Goal: Task Accomplishment & Management: Use online tool/utility

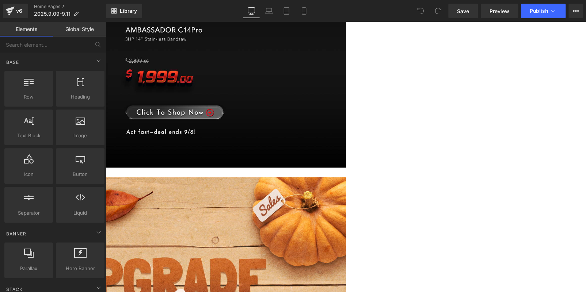
scroll to position [438, 0]
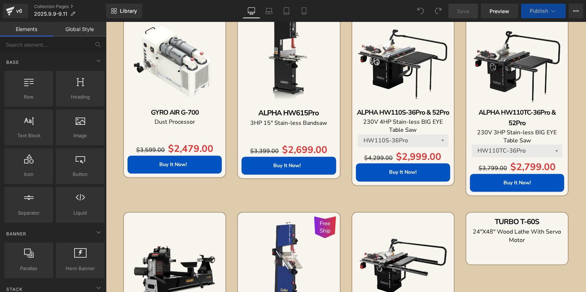
scroll to position [292, 0]
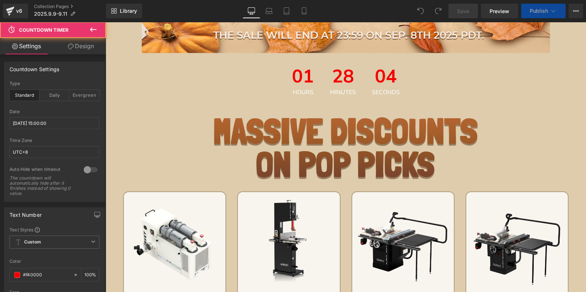
click at [343, 89] on span "Minutes" at bounding box center [343, 92] width 26 height 6
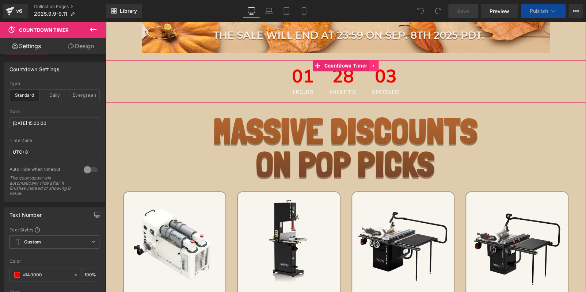
click at [371, 66] on icon at bounding box center [373, 65] width 5 height 5
click at [378, 66] on icon at bounding box center [378, 65] width 5 height 5
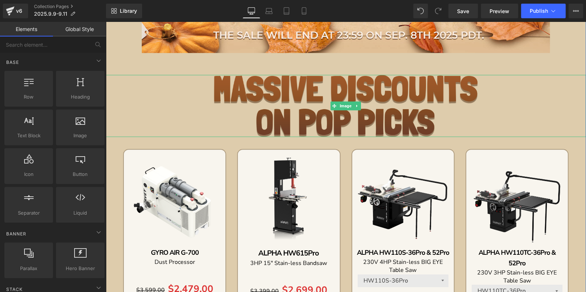
click at [360, 100] on img at bounding box center [346, 106] width 264 height 62
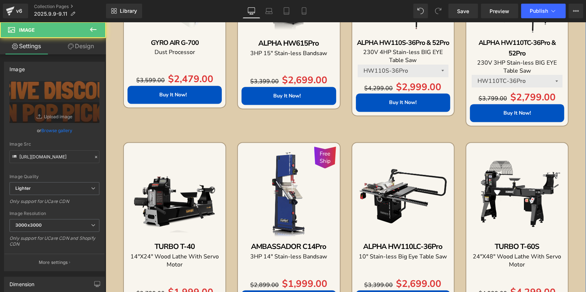
scroll to position [511, 0]
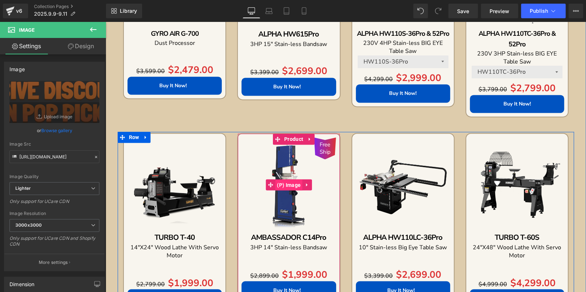
click at [288, 184] on span "(P) Image" at bounding box center [288, 185] width 27 height 11
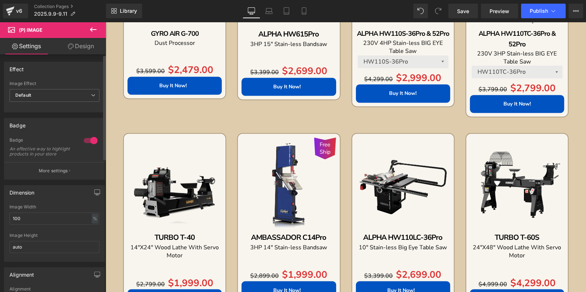
click at [84, 139] on div at bounding box center [91, 141] width 18 height 12
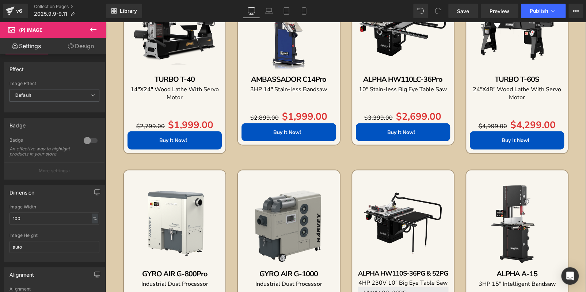
scroll to position [620, 0]
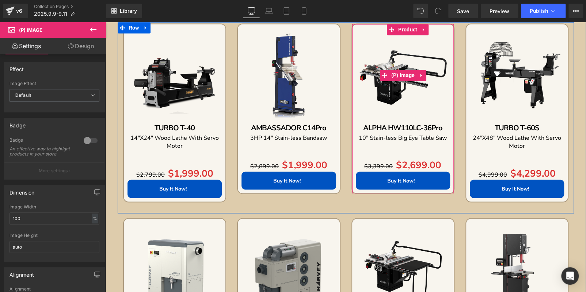
drag, startPoint x: 392, startPoint y: 56, endPoint x: 391, endPoint y: 127, distance: 71.2
click at [392, 56] on img at bounding box center [403, 75] width 94 height 94
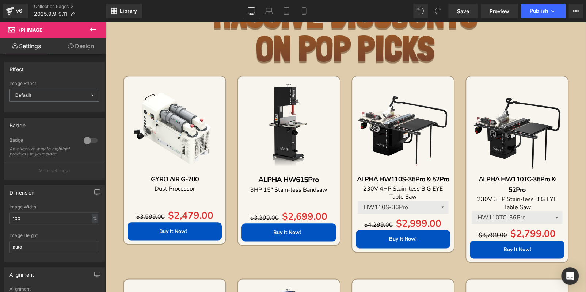
scroll to position [365, 0]
click at [416, 97] on img at bounding box center [403, 127] width 94 height 94
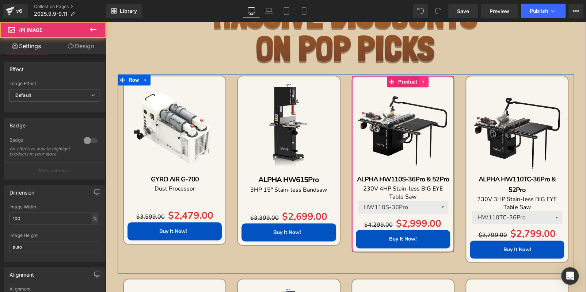
click at [423, 81] on icon at bounding box center [423, 81] width 1 height 3
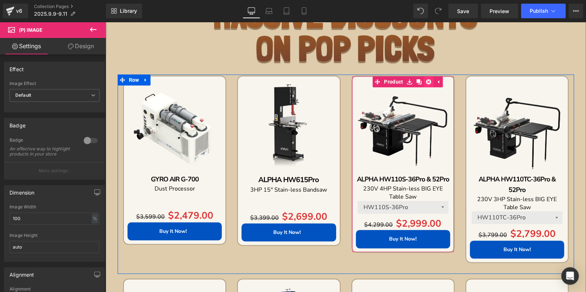
click at [427, 81] on icon at bounding box center [428, 81] width 5 height 5
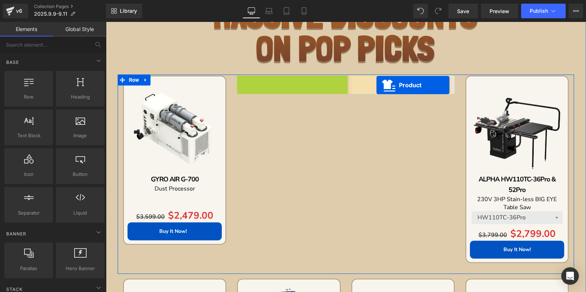
drag, startPoint x: 272, startPoint y: 82, endPoint x: 376, endPoint y: 85, distance: 104.1
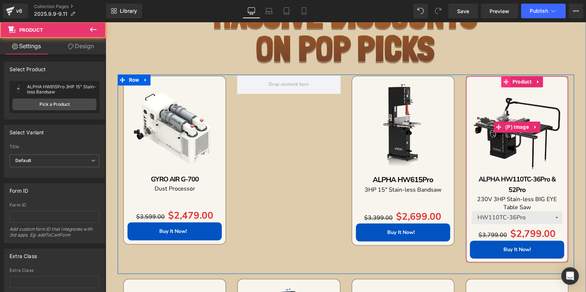
click at [493, 89] on img at bounding box center [517, 127] width 94 height 94
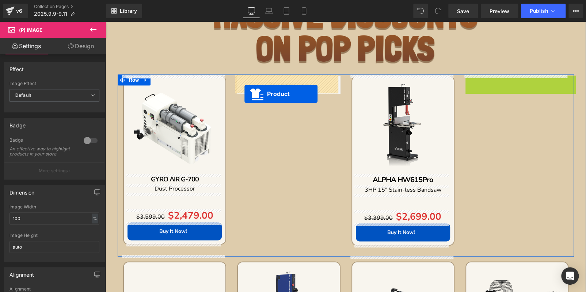
drag, startPoint x: 505, startPoint y: 80, endPoint x: 244, endPoint y: 94, distance: 261.5
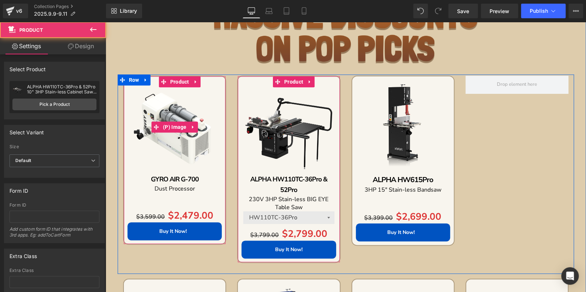
click at [161, 91] on img at bounding box center [174, 127] width 94 height 94
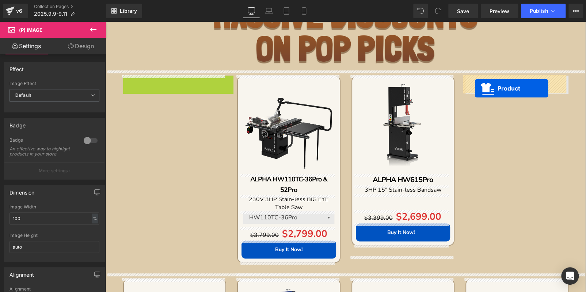
drag, startPoint x: 159, startPoint y: 83, endPoint x: 476, endPoint y: 88, distance: 317.0
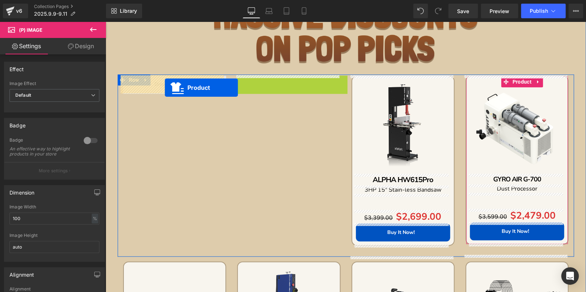
drag, startPoint x: 219, startPoint y: 86, endPoint x: 164, endPoint y: 88, distance: 55.5
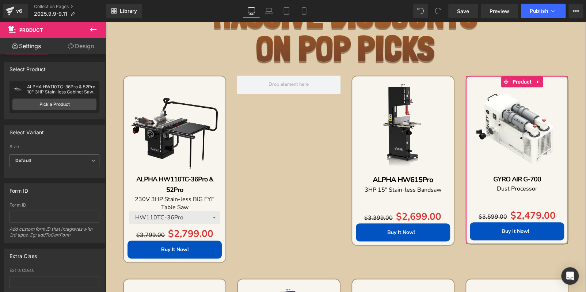
click at [393, 93] on img at bounding box center [403, 127] width 94 height 94
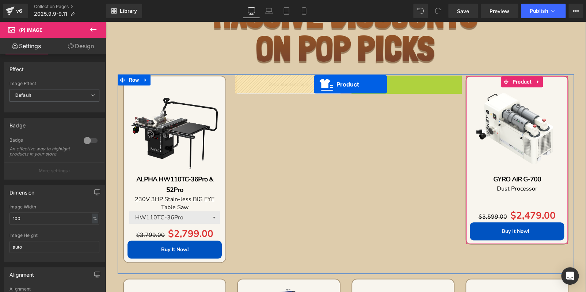
drag, startPoint x: 388, startPoint y: 82, endPoint x: 310, endPoint y: 85, distance: 77.5
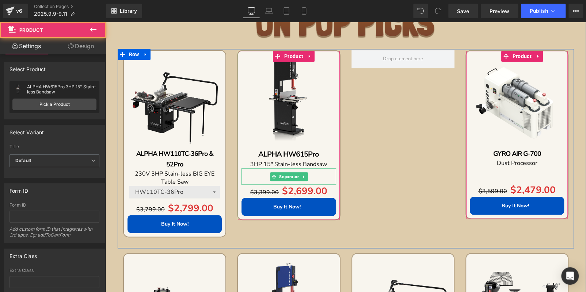
scroll to position [402, 0]
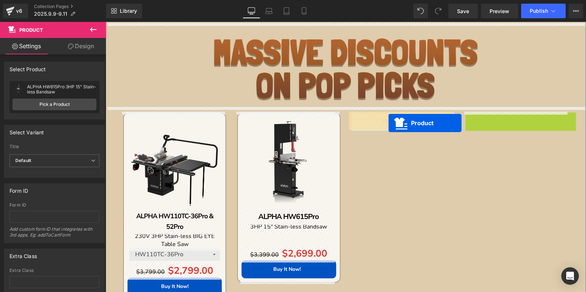
drag, startPoint x: 499, startPoint y: 46, endPoint x: 388, endPoint y: 123, distance: 135.2
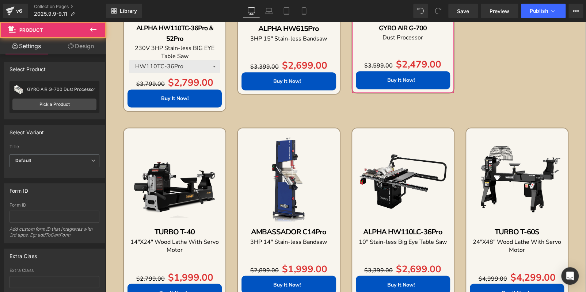
scroll to position [547, 0]
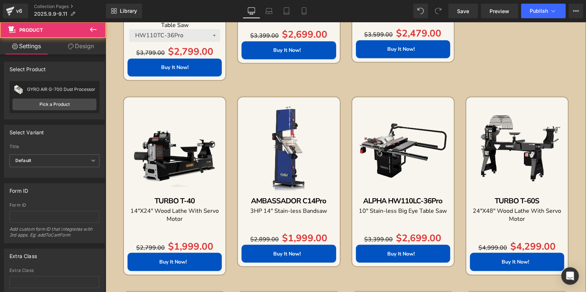
click at [283, 108] on img at bounding box center [288, 148] width 94 height 94
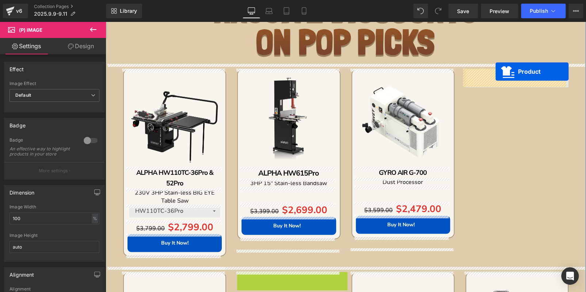
drag, startPoint x: 281, startPoint y: 101, endPoint x: 495, endPoint y: 71, distance: 216.4
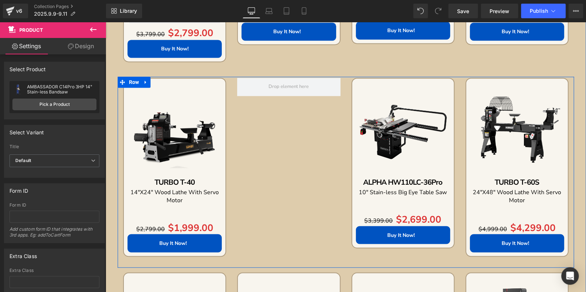
scroll to position [554, 0]
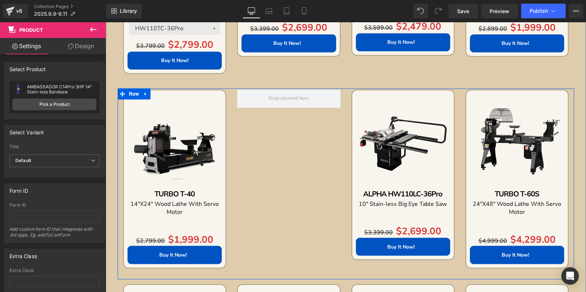
click at [392, 108] on img at bounding box center [403, 141] width 94 height 94
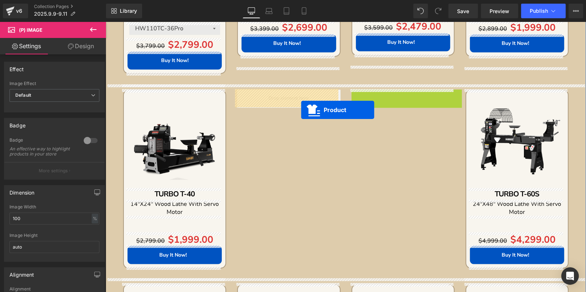
drag, startPoint x: 389, startPoint y: 97, endPoint x: 299, endPoint y: 109, distance: 90.6
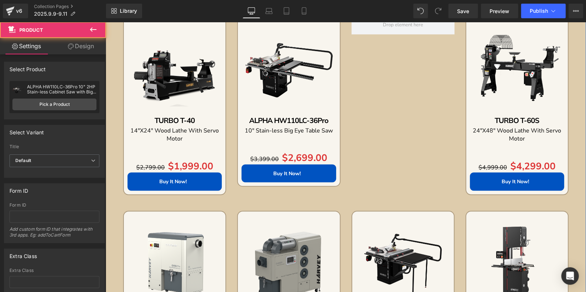
scroll to position [701, 0]
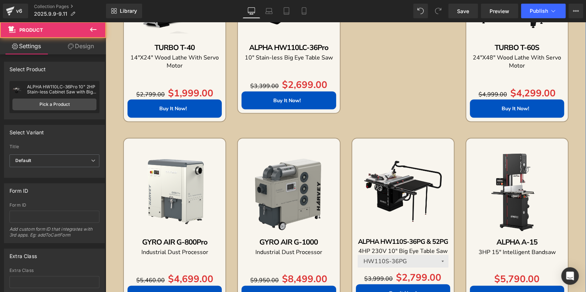
click at [502, 168] on img at bounding box center [517, 189] width 94 height 94
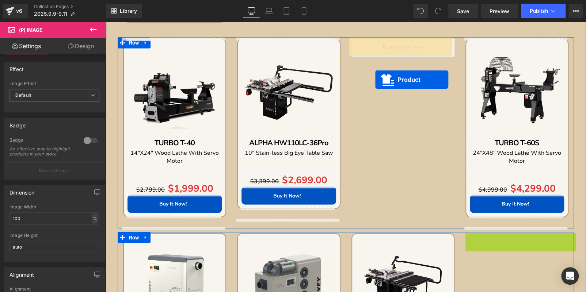
drag, startPoint x: 502, startPoint y: 145, endPoint x: 375, endPoint y: 79, distance: 143.6
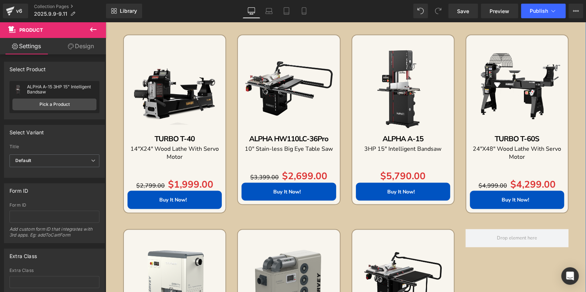
scroll to position [605, 0]
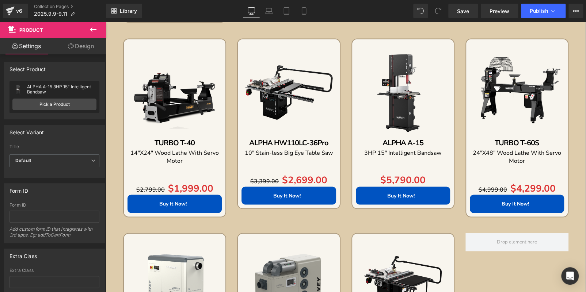
click at [519, 58] on img at bounding box center [517, 90] width 94 height 94
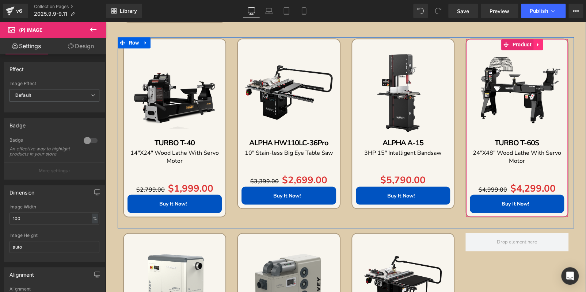
click at [536, 44] on icon at bounding box center [536, 44] width 1 height 3
click at [540, 43] on icon at bounding box center [542, 44] width 5 height 5
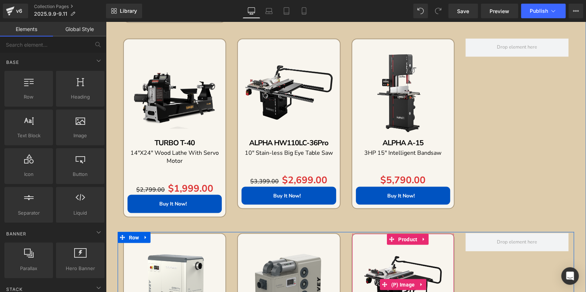
click at [376, 246] on img at bounding box center [403, 284] width 94 height 94
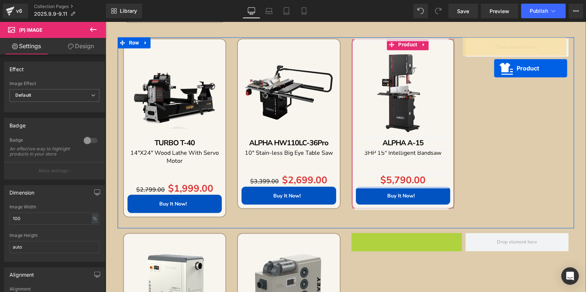
drag, startPoint x: 386, startPoint y: 237, endPoint x: 493, endPoint y: 63, distance: 204.6
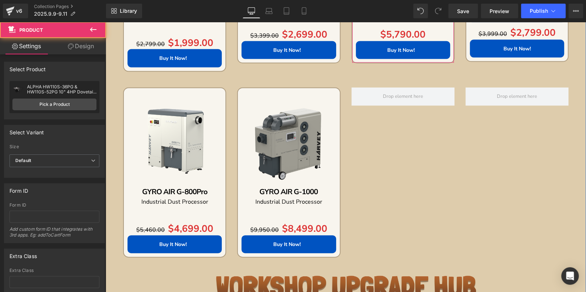
scroll to position [752, 0]
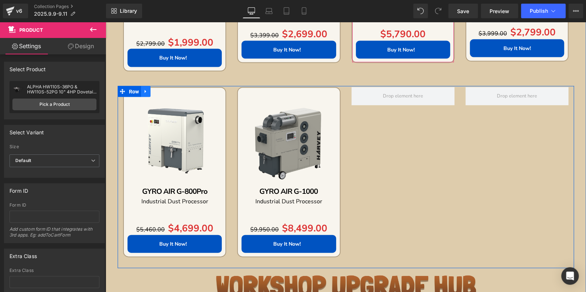
click at [145, 91] on icon at bounding box center [145, 90] width 1 height 3
click at [160, 89] on link at bounding box center [164, 91] width 9 height 11
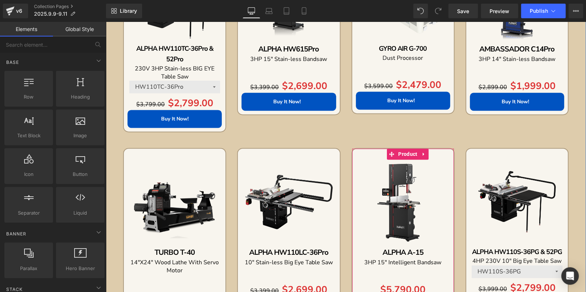
scroll to position [386, 0]
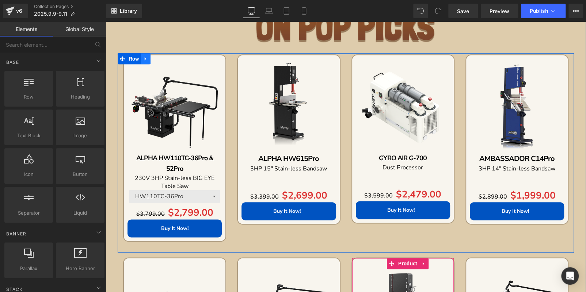
click at [144, 60] on icon at bounding box center [145, 58] width 5 height 5
click at [146, 60] on icon at bounding box center [145, 58] width 5 height 5
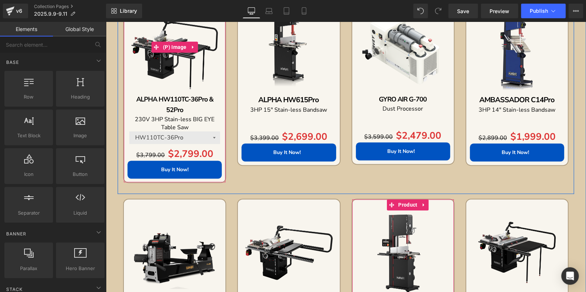
scroll to position [496, 0]
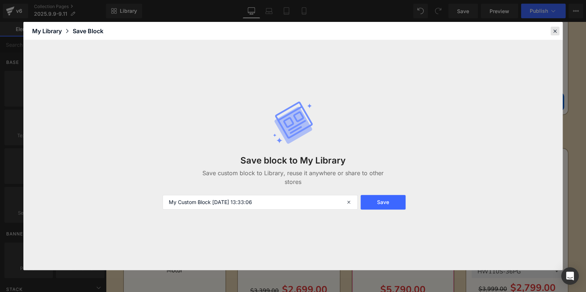
click at [554, 31] on icon at bounding box center [554, 31] width 7 height 7
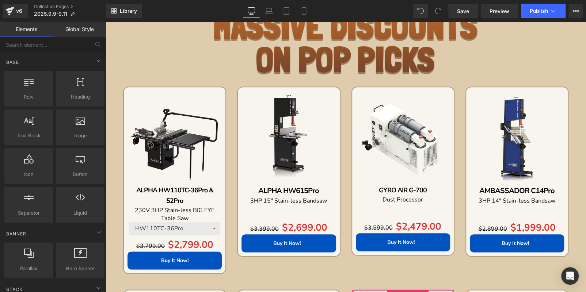
scroll to position [350, 0]
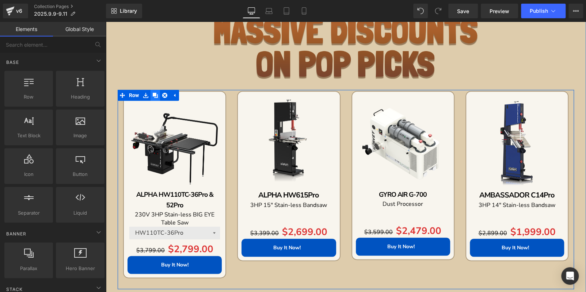
click at [154, 96] on icon at bounding box center [155, 95] width 5 height 5
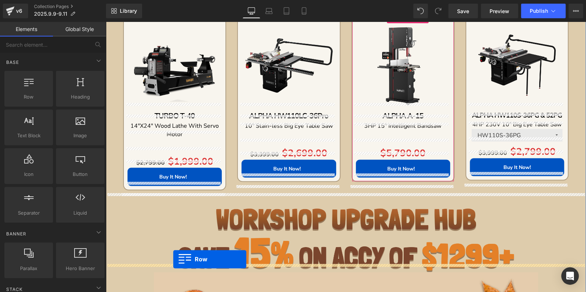
scroll to position [661, 0]
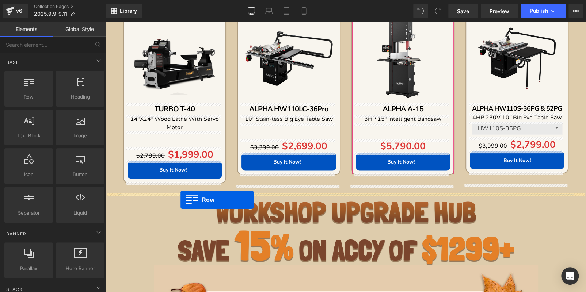
drag, startPoint x: 119, startPoint y: 55, endPoint x: 180, endPoint y: 200, distance: 157.6
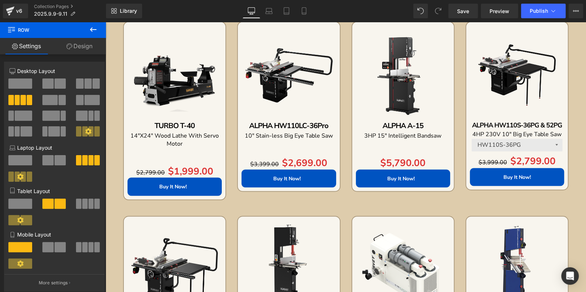
scroll to position [749, 0]
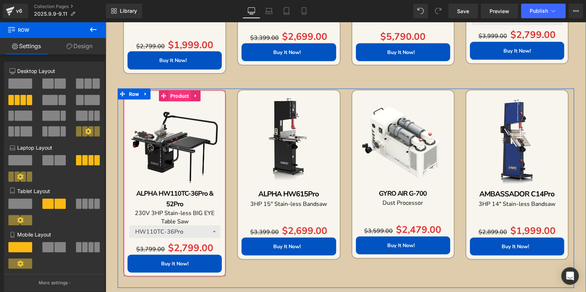
click at [171, 93] on span "Product" at bounding box center [179, 95] width 23 height 11
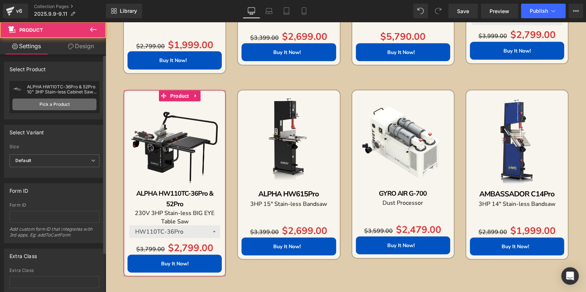
click at [69, 103] on link "Pick a Product" at bounding box center [54, 105] width 84 height 12
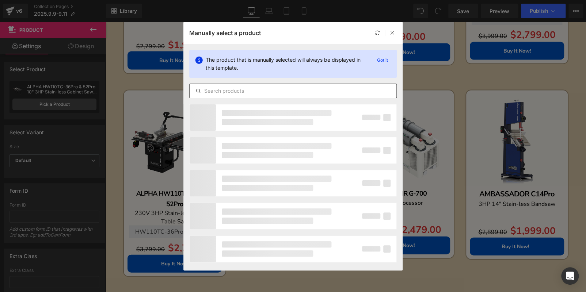
click at [208, 90] on input "text" at bounding box center [293, 91] width 207 height 9
paste input "SPIDER M-1500/M-1500Pro"
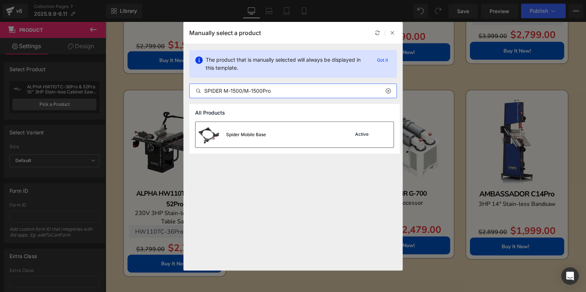
type input "SPIDER M-1500/M-1500Pro"
click at [292, 130] on div "Spider Mobile Base Active" at bounding box center [294, 135] width 198 height 26
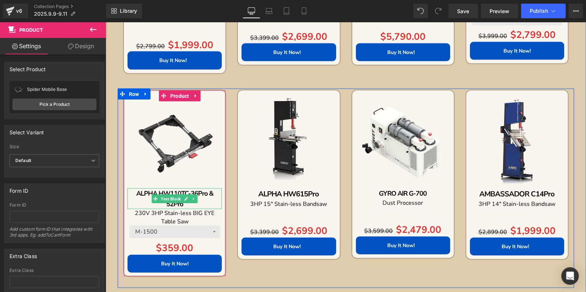
click at [207, 205] on p "ALPHA HW110TC-36Pro & 52Pro" at bounding box center [174, 198] width 94 height 21
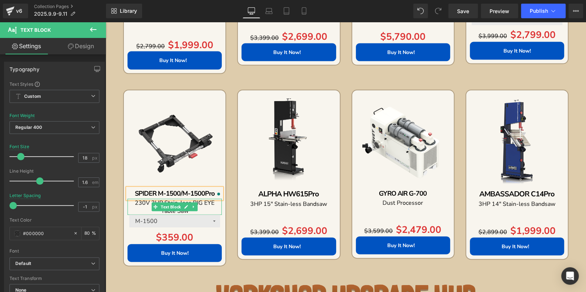
click at [207, 207] on p "230V 3HP Stain-less BIG EYE Table Saw" at bounding box center [174, 207] width 94 height 16
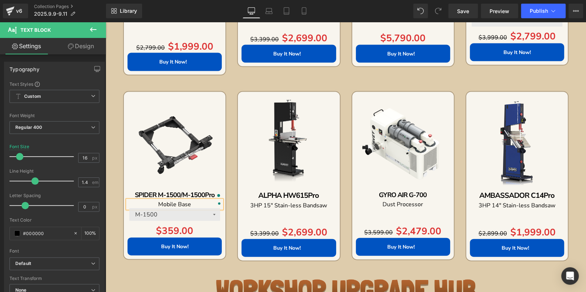
scroll to position [786, 0]
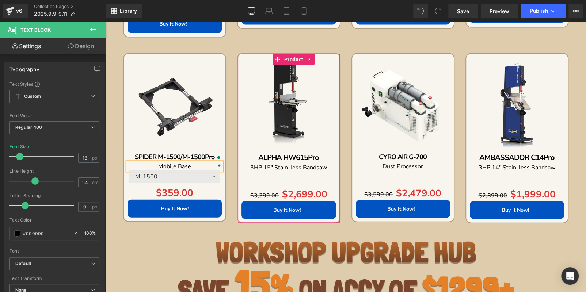
click at [305, 59] on link at bounding box center [309, 59] width 9 height 11
click at [312, 60] on icon at bounding box center [314, 58] width 5 height 5
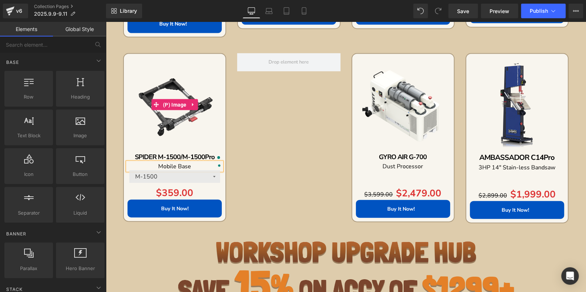
click at [186, 61] on img at bounding box center [174, 104] width 94 height 94
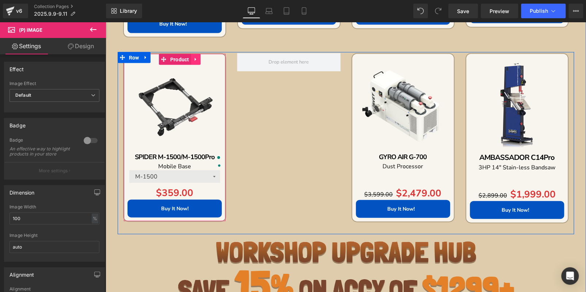
click at [193, 57] on icon at bounding box center [195, 58] width 5 height 5
click at [189, 57] on icon at bounding box center [190, 59] width 5 height 5
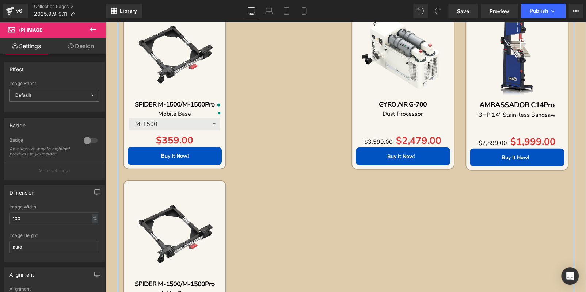
scroll to position [784, 0]
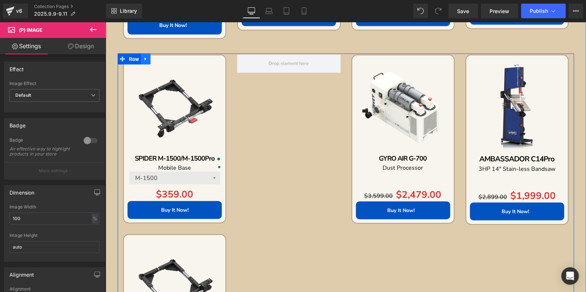
click at [147, 60] on link at bounding box center [145, 58] width 9 height 11
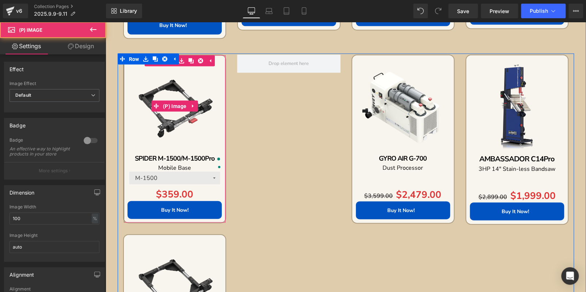
click at [167, 84] on img at bounding box center [174, 106] width 94 height 94
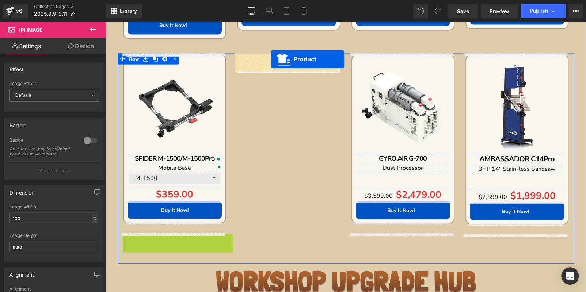
drag, startPoint x: 172, startPoint y: 232, endPoint x: 364, endPoint y: 69, distance: 251.8
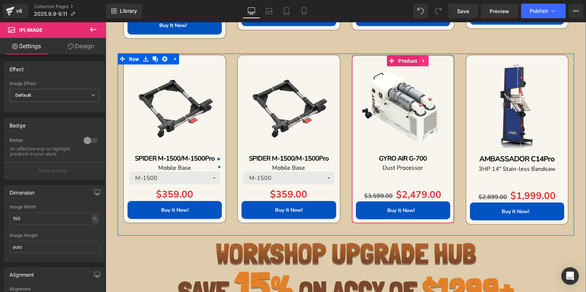
click at [421, 60] on icon at bounding box center [423, 60] width 5 height 5
click at [426, 60] on icon at bounding box center [428, 60] width 5 height 5
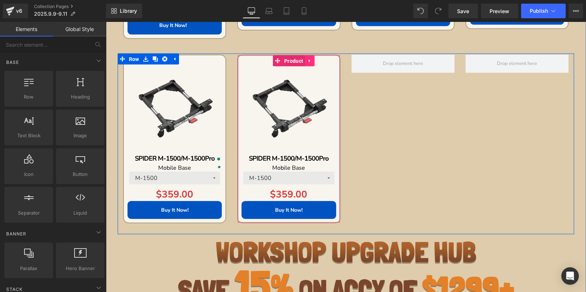
click at [309, 60] on icon at bounding box center [309, 60] width 1 height 3
click at [302, 59] on icon at bounding box center [304, 60] width 5 height 5
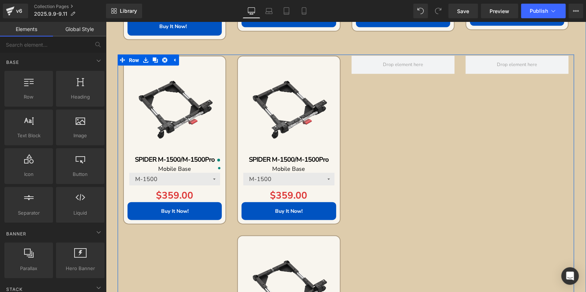
scroll to position [733, 0]
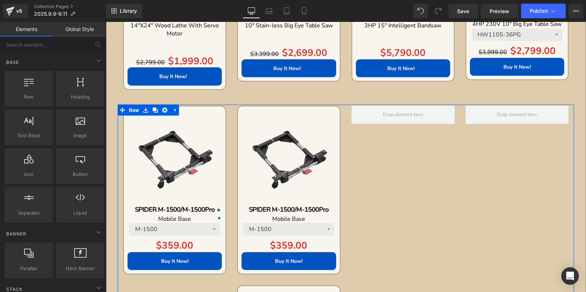
click at [276, 125] on img at bounding box center [288, 157] width 94 height 94
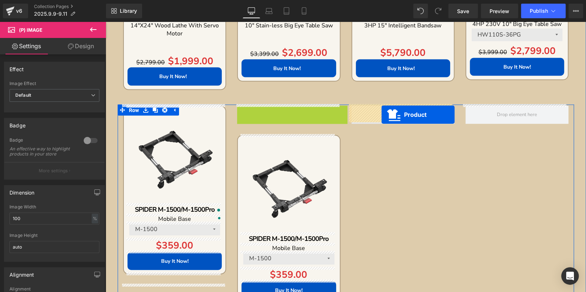
drag, startPoint x: 260, startPoint y: 110, endPoint x: 382, endPoint y: 115, distance: 122.1
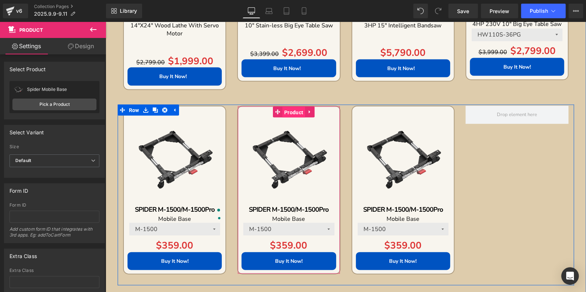
click at [290, 110] on span "Product" at bounding box center [293, 112] width 23 height 11
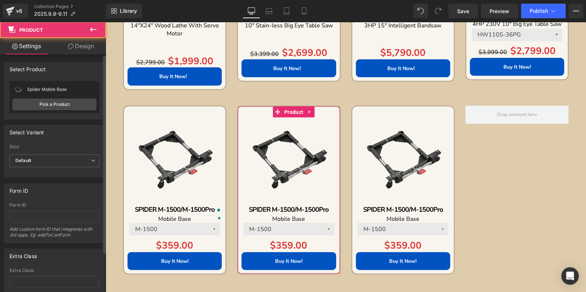
click at [66, 98] on div "Spider Mobile Base Spider Mobile Base Pick a Product" at bounding box center [54, 97] width 90 height 32
click at [70, 105] on link "Pick a Product" at bounding box center [54, 105] width 84 height 12
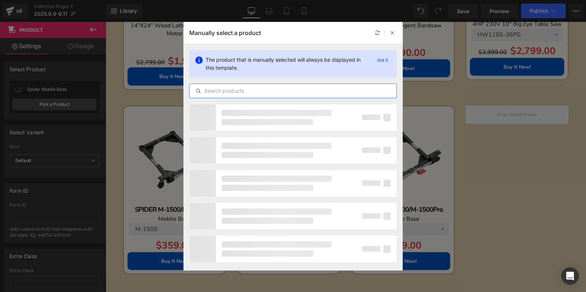
click at [250, 87] on input "text" at bounding box center [293, 91] width 207 height 9
paste input "COMPASS ST-1500"
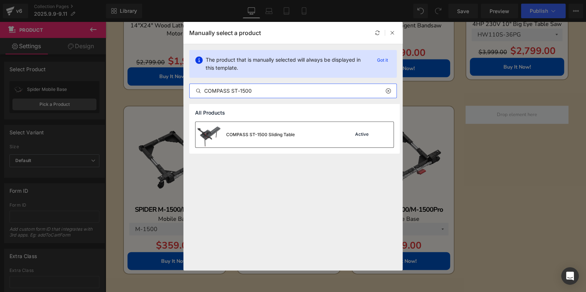
type input "COMPASS ST-1500"
click at [286, 138] on div "COMPASS ST-1500 Sliding Table" at bounding box center [244, 135] width 99 height 26
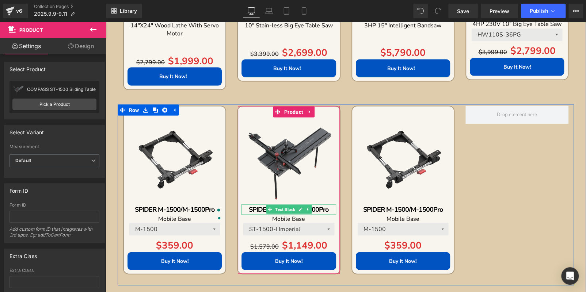
click at [325, 210] on p "SPIDER M-1500/M-1500Pro" at bounding box center [288, 209] width 94 height 11
click at [326, 210] on p "SPIDER M-1500/M-1500Pro" at bounding box center [288, 209] width 94 height 11
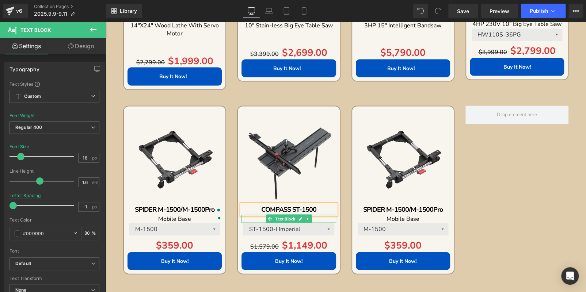
click at [318, 217] on p "Mobile Base" at bounding box center [288, 219] width 94 height 8
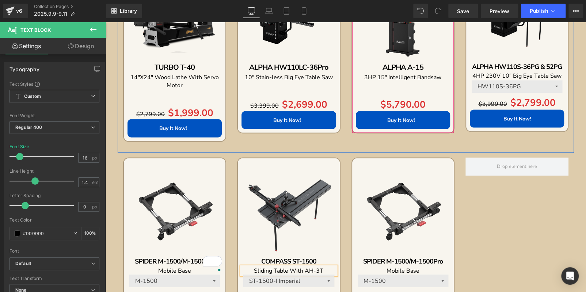
scroll to position [806, 0]
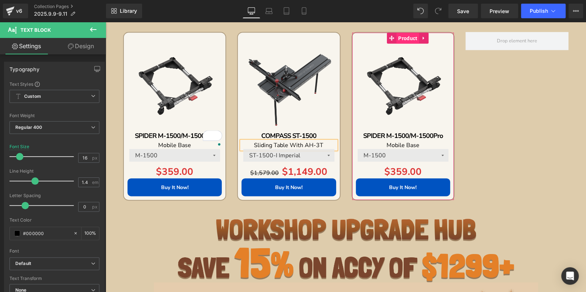
click at [405, 39] on span "Product" at bounding box center [407, 38] width 23 height 11
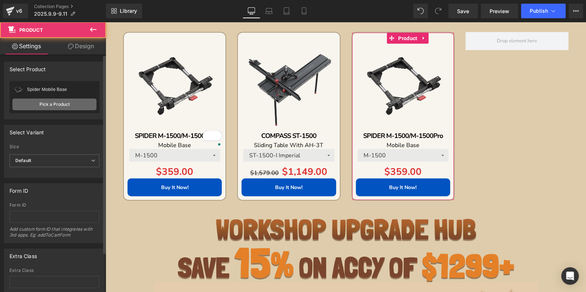
click at [73, 107] on link "Pick a Product" at bounding box center [54, 105] width 84 height 12
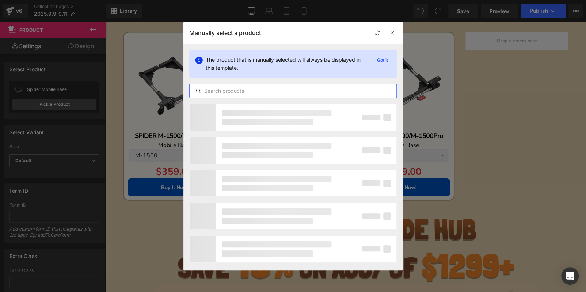
click at [249, 89] on input "text" at bounding box center [293, 91] width 207 height 9
paste input "COMPASS RT"
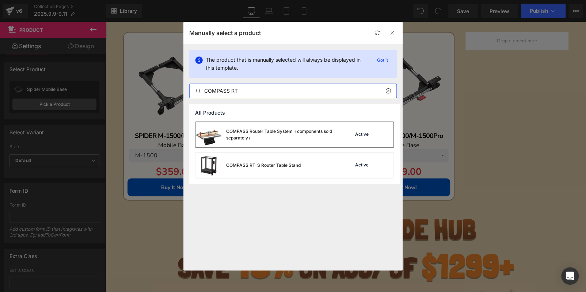
type input "COMPASS RT"
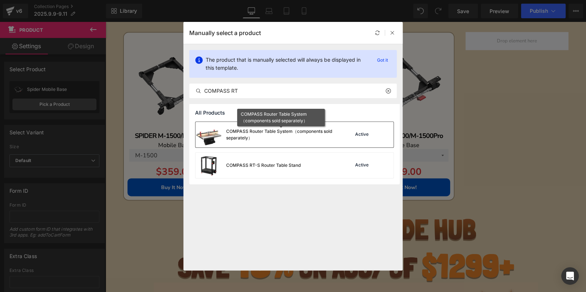
click at [295, 132] on div "COMPASS Router Table System（components sold separately）" at bounding box center [281, 134] width 110 height 13
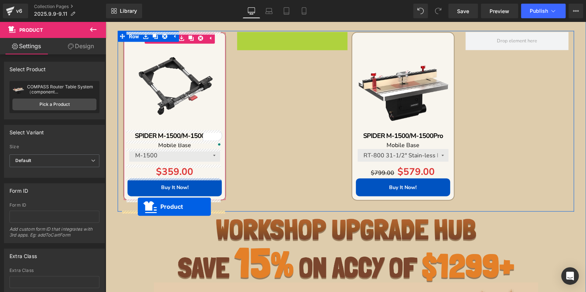
drag, startPoint x: 272, startPoint y: 38, endPoint x: 138, endPoint y: 207, distance: 215.7
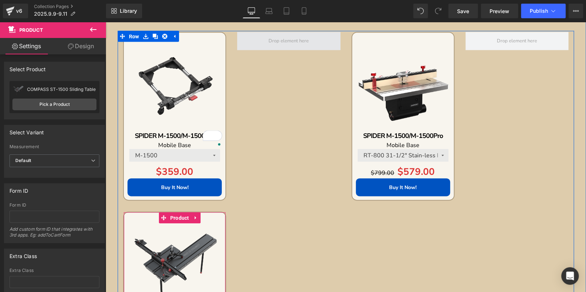
drag, startPoint x: 189, startPoint y: 34, endPoint x: 268, endPoint y: 45, distance: 79.6
click at [270, 44] on div "Sale Off (P) Image SPIDER M-1500/M-1500Pro Text Block Mobile Base Text Block M-…" at bounding box center [346, 211] width 456 height 361
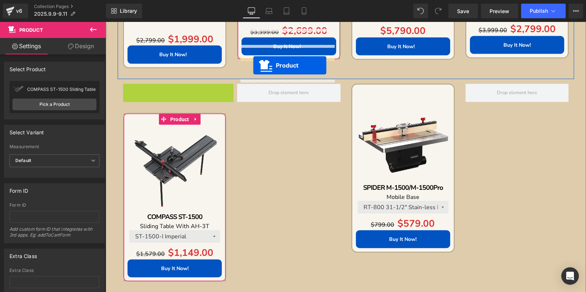
scroll to position [733, 0]
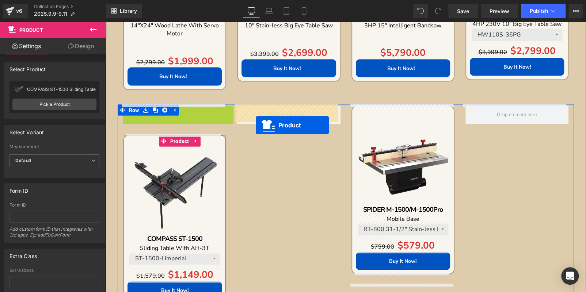
drag, startPoint x: 146, startPoint y: 42, endPoint x: 257, endPoint y: 123, distance: 137.2
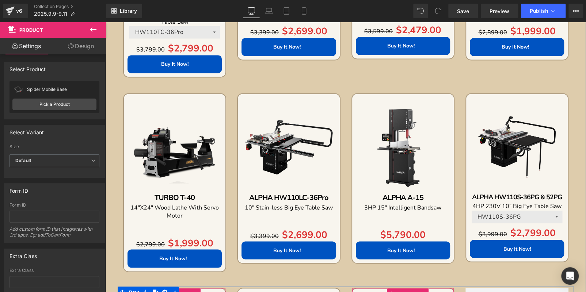
scroll to position [550, 0]
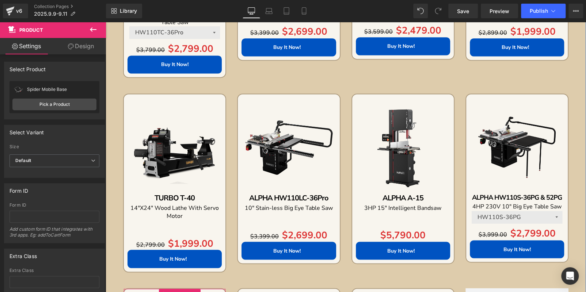
click at [429, 110] on img at bounding box center [403, 145] width 94 height 94
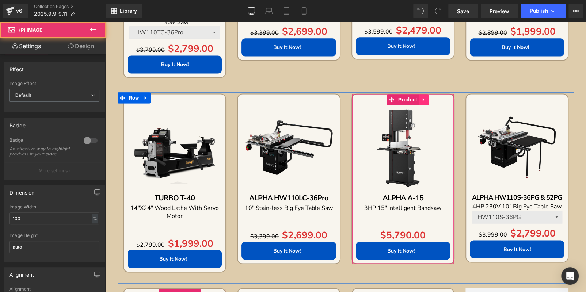
click at [423, 100] on icon at bounding box center [423, 99] width 5 height 5
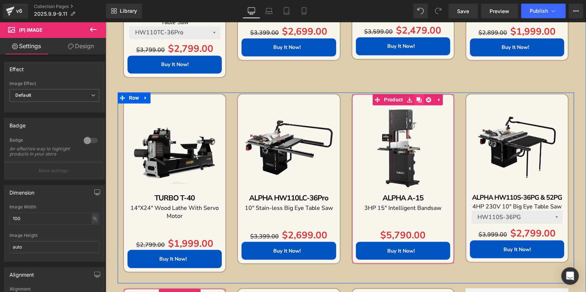
click at [414, 100] on link at bounding box center [418, 99] width 9 height 11
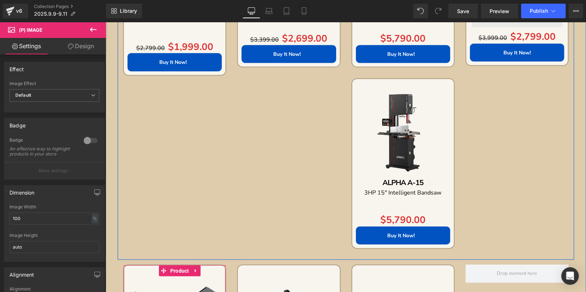
scroll to position [773, 0]
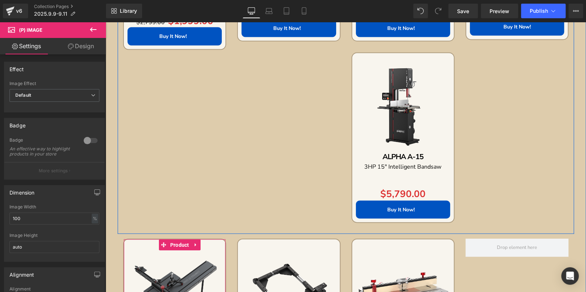
drag, startPoint x: 381, startPoint y: 74, endPoint x: 380, endPoint y: 65, distance: 8.5
click at [381, 73] on img at bounding box center [403, 104] width 94 height 94
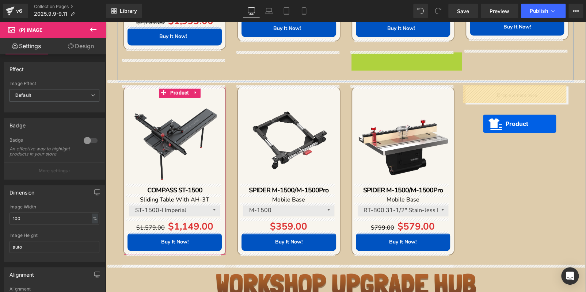
drag, startPoint x: 388, startPoint y: 64, endPoint x: 483, endPoint y: 123, distance: 111.9
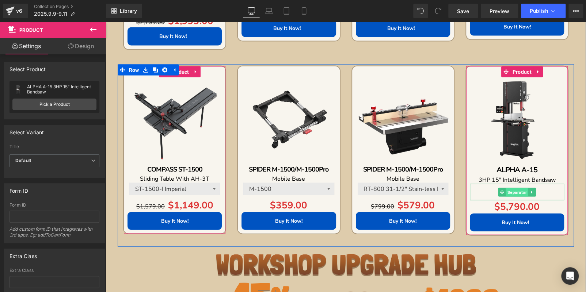
click at [512, 189] on span "Separator" at bounding box center [517, 192] width 22 height 9
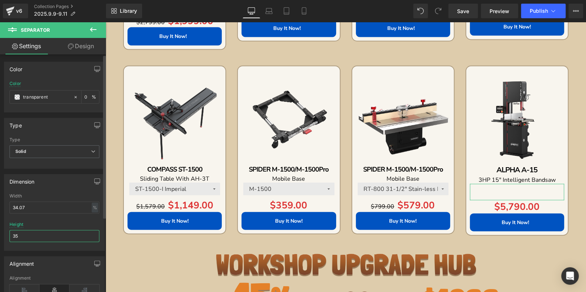
click at [39, 232] on input "35" at bounding box center [54, 236] width 90 height 12
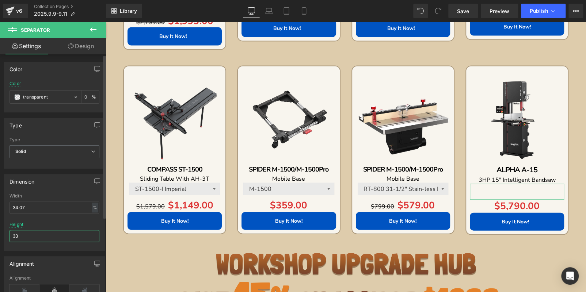
type input "3"
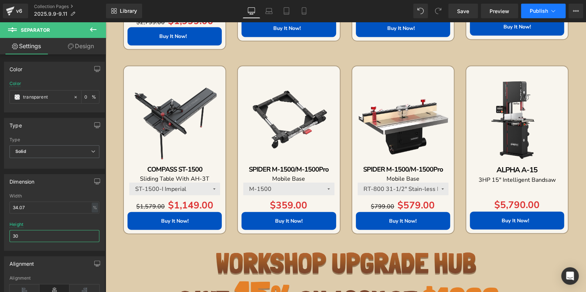
type input "30"
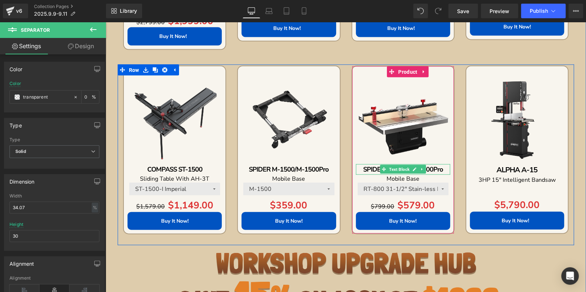
click at [440, 166] on p "SPIDER M-1500/M-1500Pro" at bounding box center [403, 169] width 94 height 11
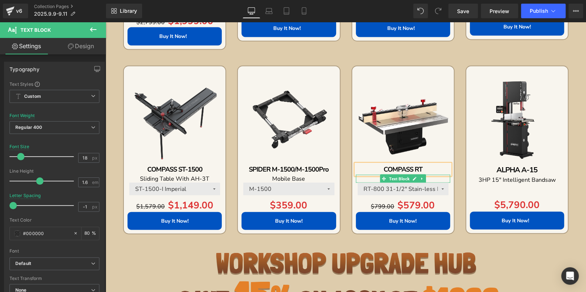
click at [436, 177] on p "Mobile Base" at bounding box center [403, 179] width 94 height 8
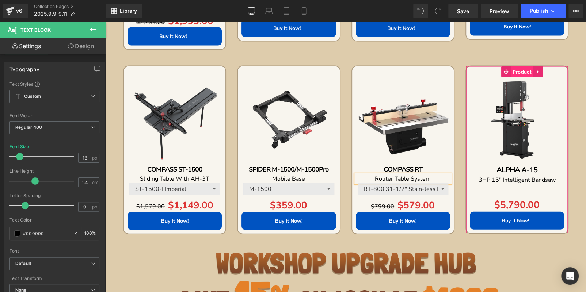
click at [515, 70] on span "Product" at bounding box center [522, 71] width 23 height 11
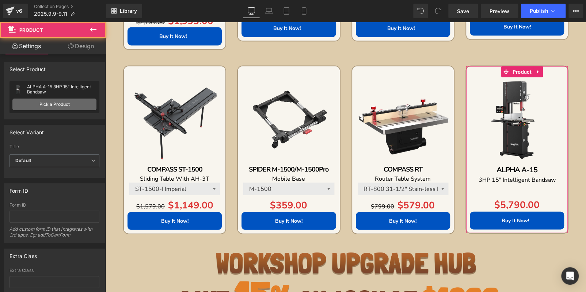
click at [59, 102] on link "Pick a Product" at bounding box center [54, 105] width 84 height 12
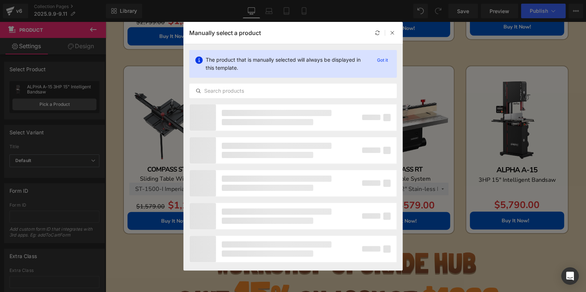
click at [280, 83] on div "The product that is manually selected will always be displayed in this template…" at bounding box center [292, 74] width 219 height 60
click at [284, 89] on input "text" at bounding box center [293, 91] width 207 height 9
paste input "COMPASS RT-S"
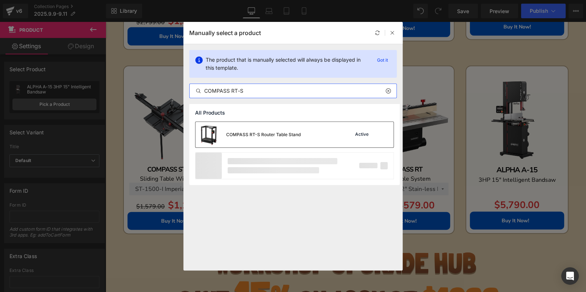
type input "COMPASS RT-S"
click at [302, 135] on div "COMPASS RT-S Router Table Stand Active" at bounding box center [294, 135] width 198 height 26
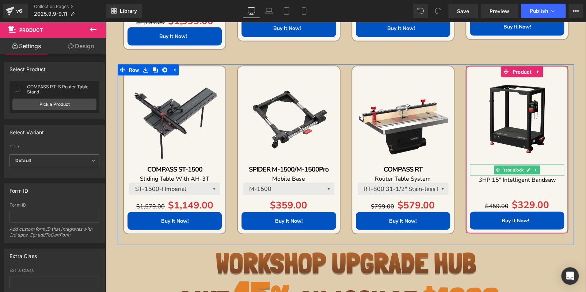
click at [551, 170] on p "ALPHA A-15" at bounding box center [517, 170] width 94 height 12
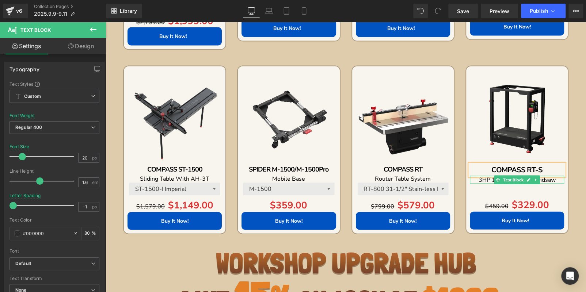
click at [552, 178] on p "3HP 15" Intelligent Bandsaw" at bounding box center [517, 180] width 94 height 8
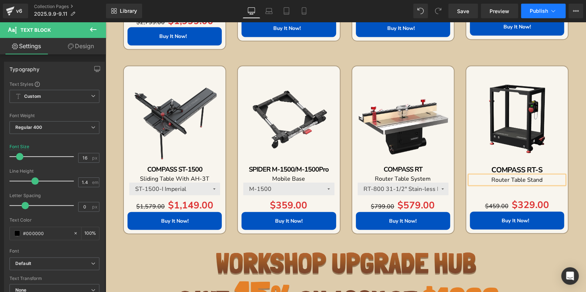
click at [530, 15] on button "Publish" at bounding box center [543, 11] width 45 height 15
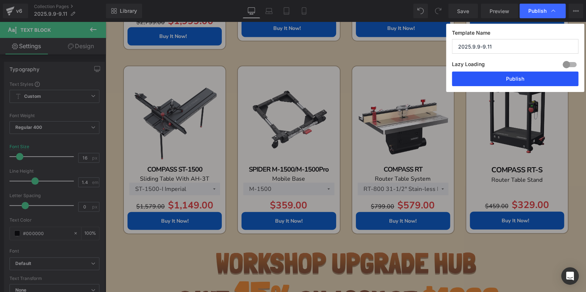
click at [527, 80] on button "Publish" at bounding box center [515, 79] width 126 height 15
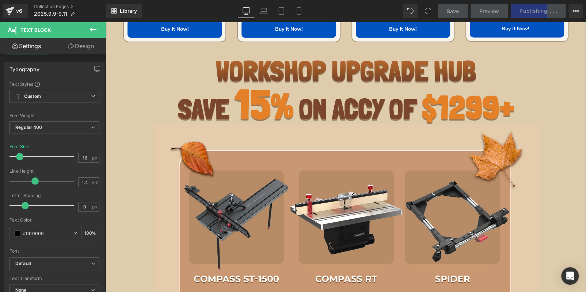
scroll to position [1065, 0]
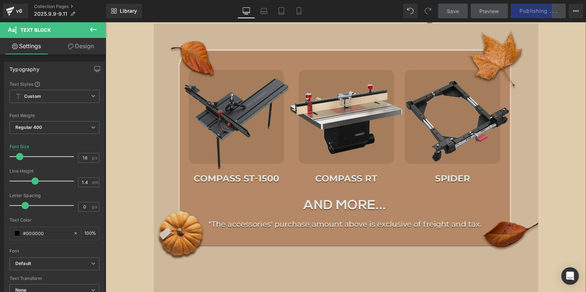
click at [326, 88] on img at bounding box center [346, 160] width 384 height 272
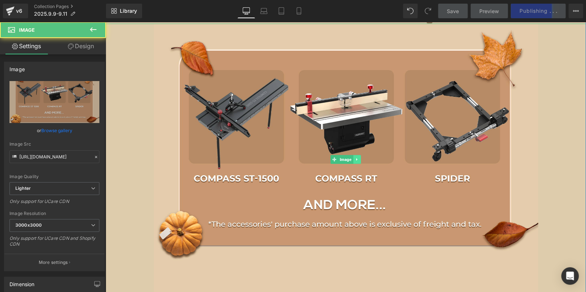
click at [353, 156] on link at bounding box center [357, 159] width 8 height 9
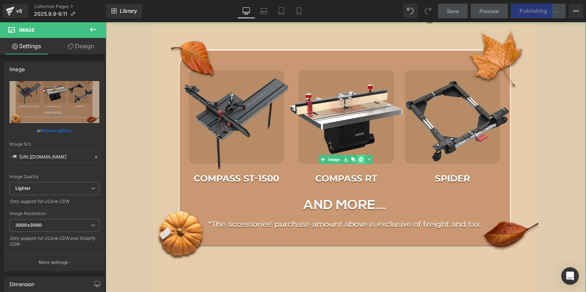
click at [357, 155] on link at bounding box center [361, 159] width 8 height 9
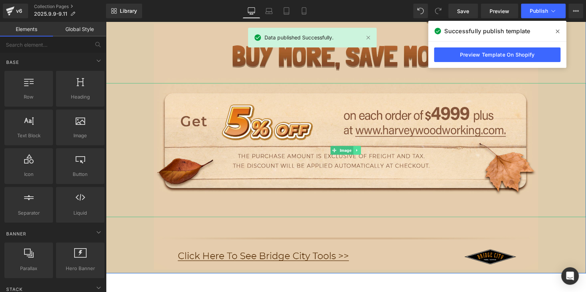
click at [355, 149] on icon at bounding box center [357, 150] width 4 height 4
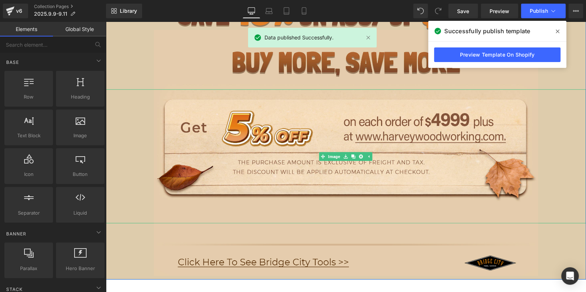
scroll to position [883, 0]
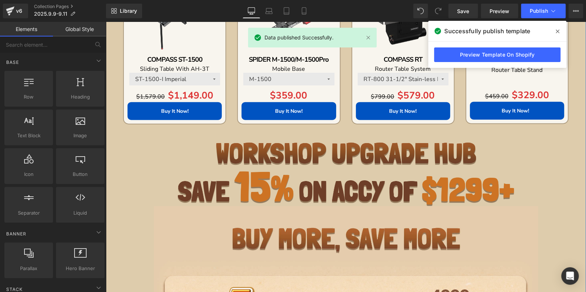
click at [307, 175] on img at bounding box center [345, 175] width 336 height 64
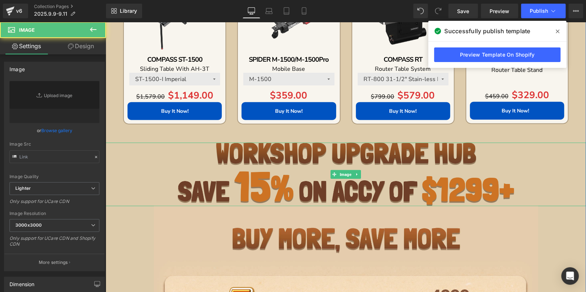
type input "[URL][DOMAIN_NAME]"
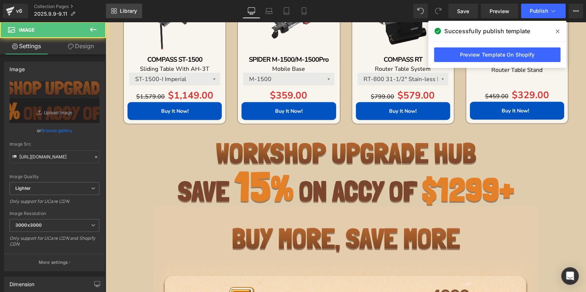
click at [131, 8] on span "Library" at bounding box center [128, 11] width 17 height 7
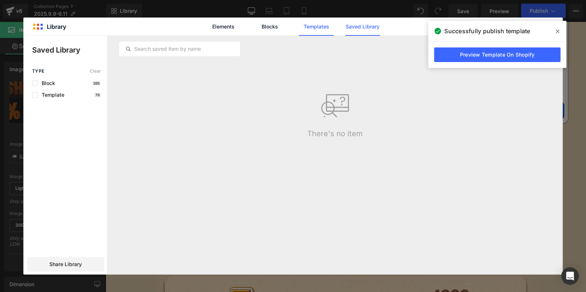
click at [313, 25] on link "Templates" at bounding box center [316, 27] width 35 height 18
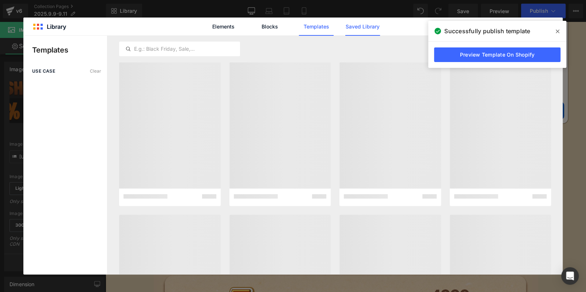
click at [355, 27] on link "Saved Library" at bounding box center [362, 27] width 35 height 18
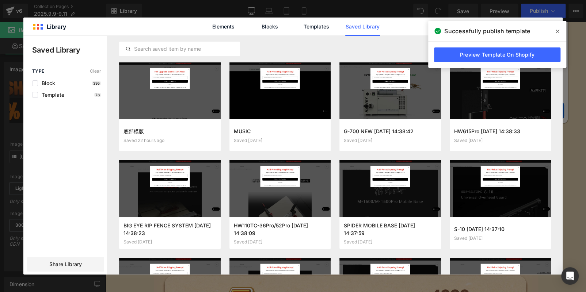
click at [555, 30] on span at bounding box center [557, 32] width 12 height 12
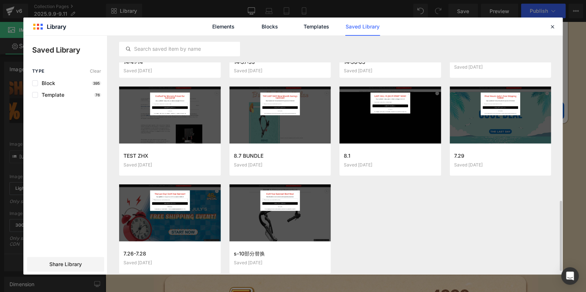
scroll to position [574, 0]
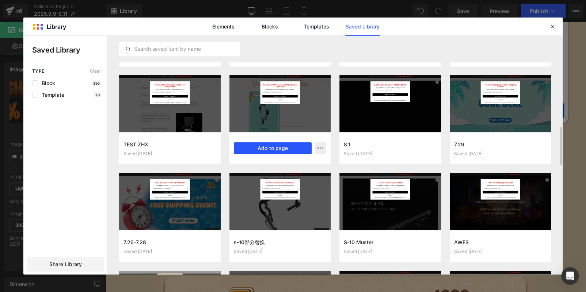
click at [270, 147] on button "Add to page" at bounding box center [273, 148] width 78 height 12
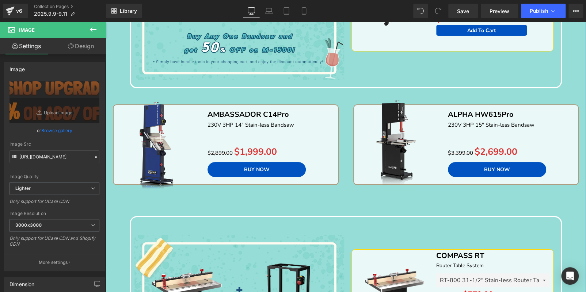
scroll to position [1498, 0]
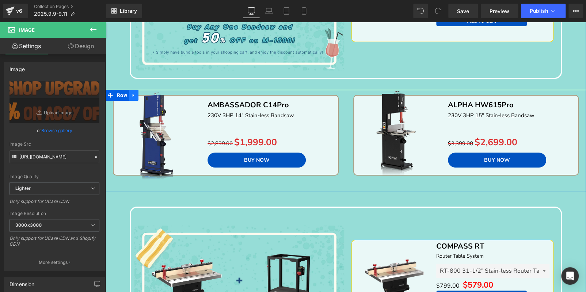
click at [133, 93] on icon at bounding box center [133, 95] width 5 height 5
click at [150, 93] on icon at bounding box center [152, 95] width 5 height 5
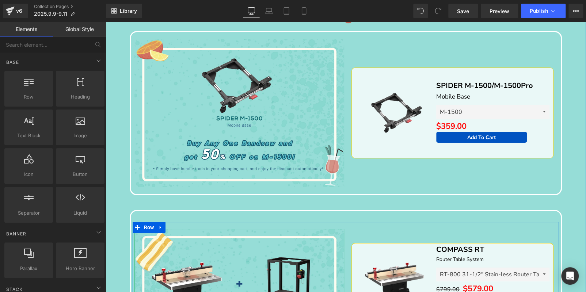
scroll to position [1279, 0]
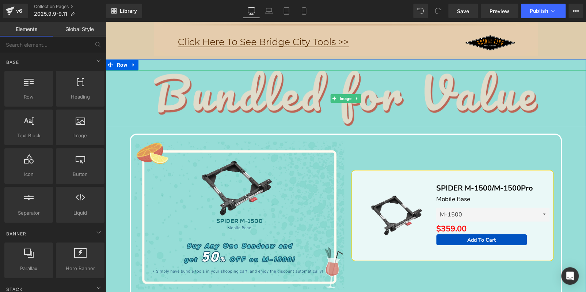
click at [196, 86] on img at bounding box center [346, 98] width 384 height 56
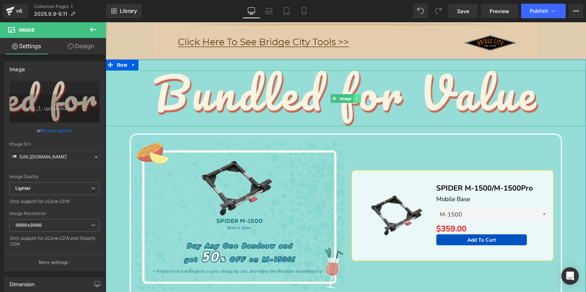
click at [355, 96] on icon at bounding box center [357, 98] width 4 height 4
click at [359, 96] on icon at bounding box center [361, 98] width 4 height 4
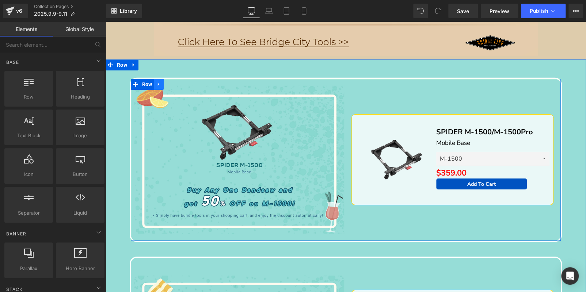
click at [159, 82] on icon at bounding box center [158, 84] width 5 height 5
click at [178, 82] on icon at bounding box center [177, 84] width 5 height 5
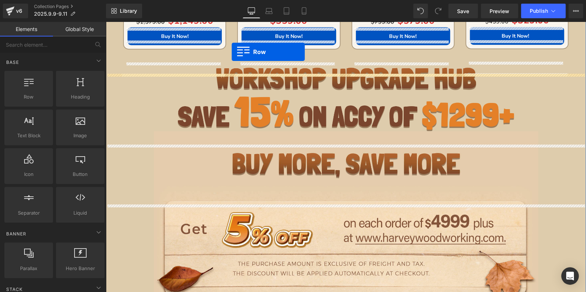
scroll to position [943, 0]
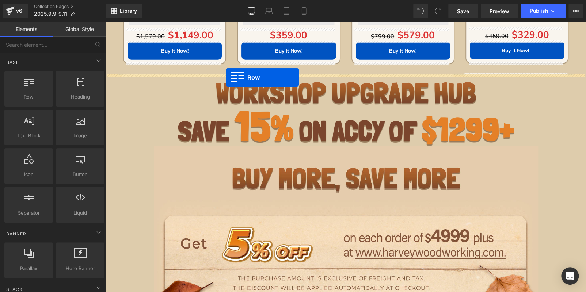
drag, startPoint x: 110, startPoint y: 100, endPoint x: 226, endPoint y: 77, distance: 118.2
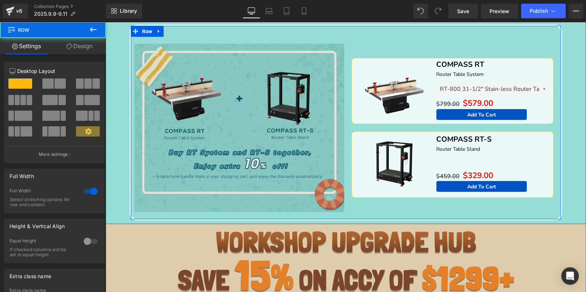
scroll to position [1125, 0]
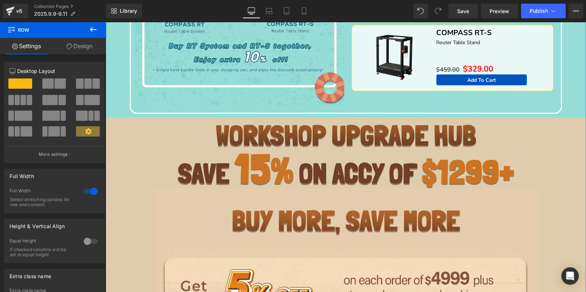
click at [326, 163] on img at bounding box center [345, 157] width 336 height 64
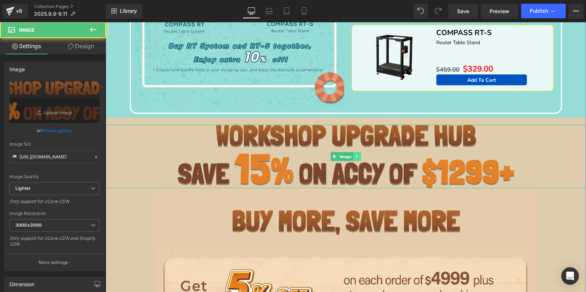
click at [355, 157] on icon at bounding box center [357, 156] width 4 height 4
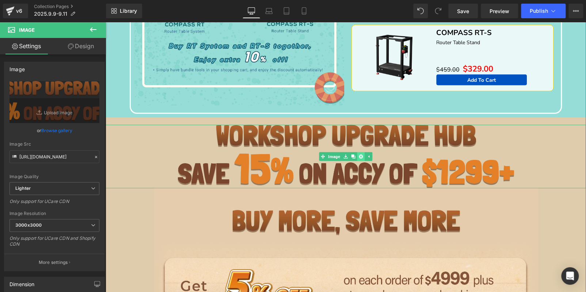
click at [359, 156] on icon at bounding box center [361, 156] width 4 height 4
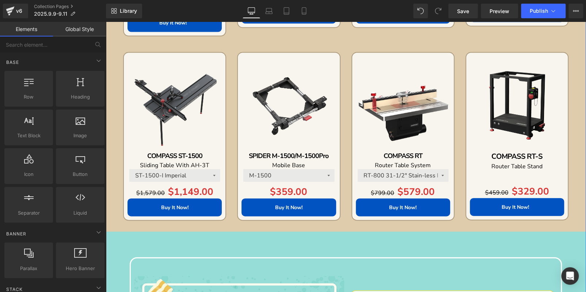
scroll to position [760, 0]
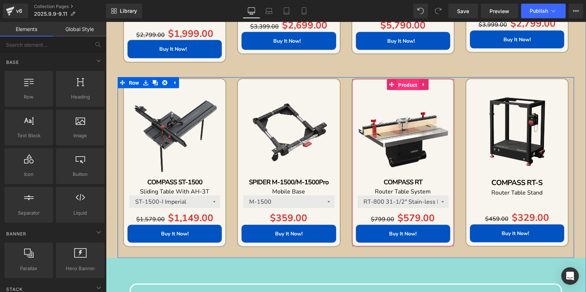
click at [404, 81] on span "Product" at bounding box center [407, 84] width 23 height 11
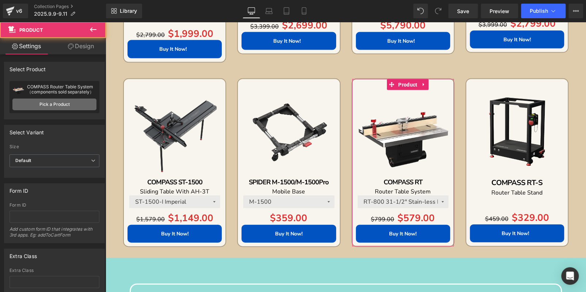
click at [68, 101] on link "Pick a Product" at bounding box center [54, 105] width 84 height 12
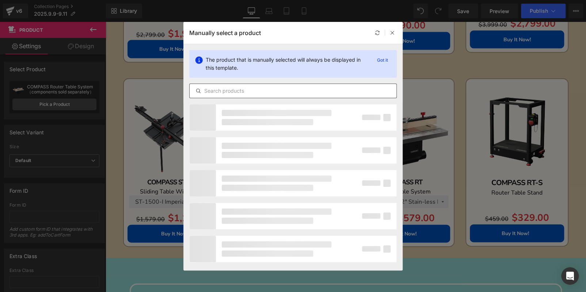
click at [225, 89] on input "text" at bounding box center [293, 91] width 207 height 9
paste input "BIG EYE B-36/B-52"
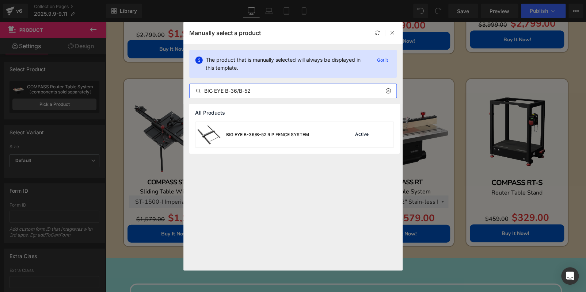
type input "BIG EYE B-36/B-52"
click at [309, 134] on div "BIG EYE B-36/B-52 RIP FENCE SYSTEM Active" at bounding box center [294, 135] width 198 height 26
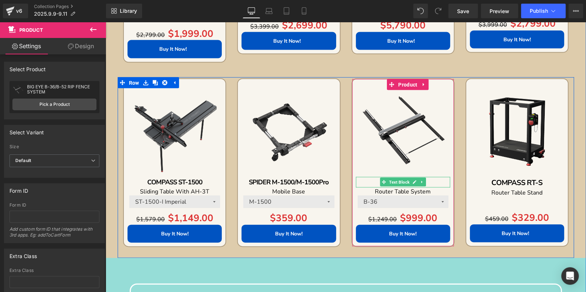
click at [431, 180] on p "COMPASS RT" at bounding box center [403, 182] width 94 height 11
click at [431, 179] on p "COMPASS RT" at bounding box center [403, 182] width 94 height 11
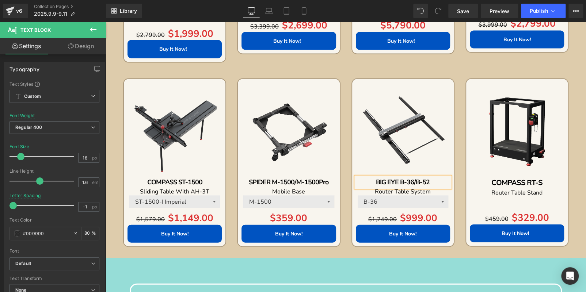
click at [431, 191] on p "Router Table System" at bounding box center [403, 191] width 94 height 8
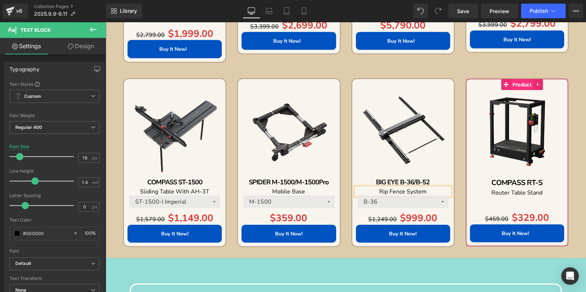
click at [517, 81] on span "Product" at bounding box center [522, 84] width 23 height 11
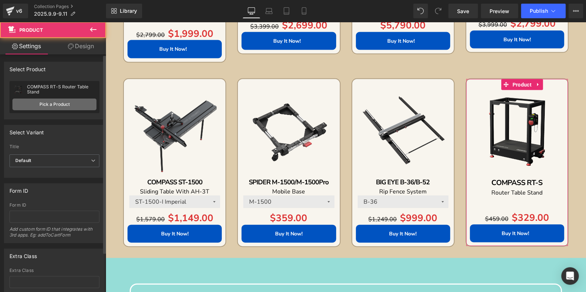
click at [72, 102] on link "Pick a Product" at bounding box center [54, 105] width 84 height 12
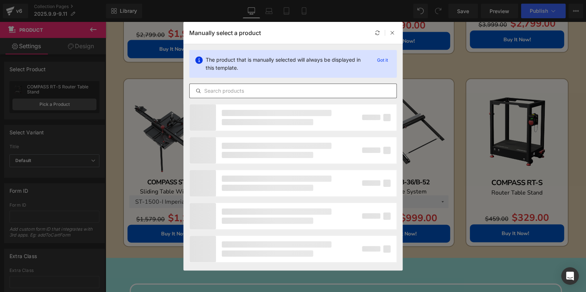
click at [271, 93] on input "text" at bounding box center [293, 91] width 207 height 9
paste input "COMPASS MG-36Pro"
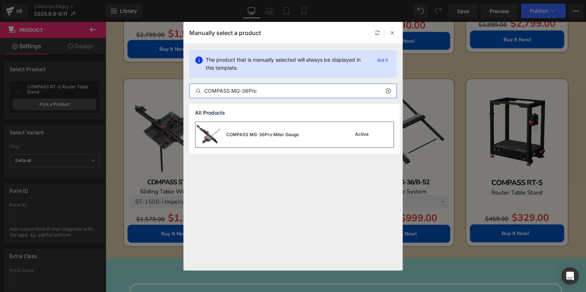
type input "COMPASS MG-36Pro"
click at [317, 135] on div "COMPASS MG-36Pro Miter Gauge Active" at bounding box center [294, 135] width 198 height 26
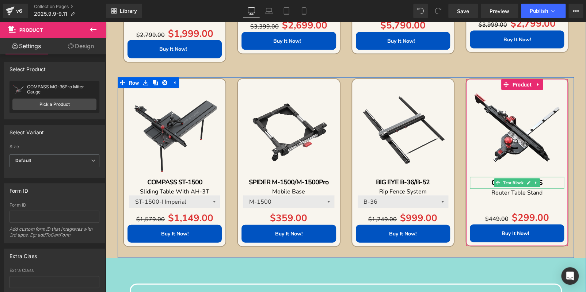
click at [556, 181] on p "COMPASS RT-S" at bounding box center [517, 183] width 94 height 12
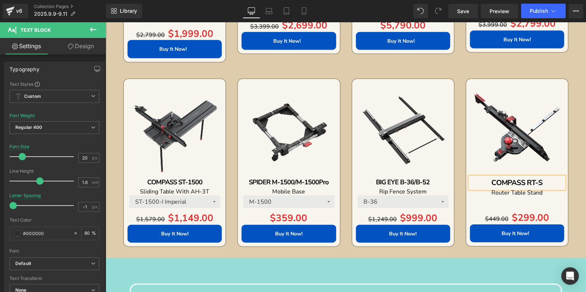
click at [520, 80] on div "Sale Off (P) Image COMPASS RT-S Text Block Router Table Stand Text Block Separa…" at bounding box center [517, 162] width 94 height 167
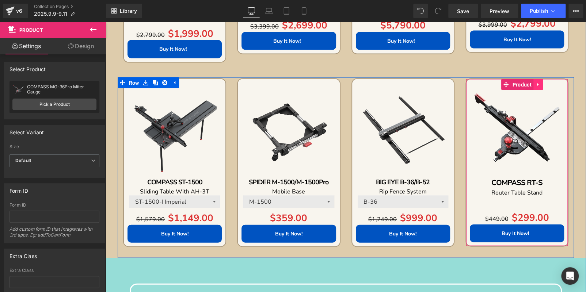
click at [535, 85] on icon at bounding box center [537, 83] width 5 height 5
click at [539, 86] on link at bounding box center [542, 84] width 9 height 11
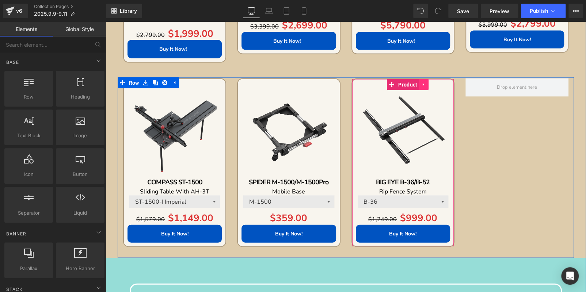
click at [419, 83] on link at bounding box center [423, 84] width 9 height 11
click at [416, 82] on icon at bounding box center [418, 84] width 5 height 5
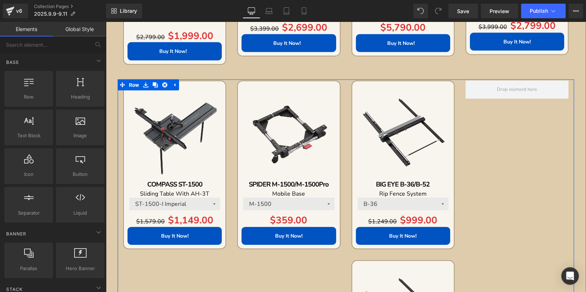
scroll to position [727, 0]
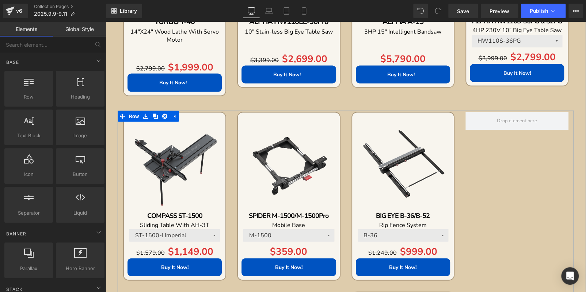
click at [377, 156] on img at bounding box center [403, 163] width 94 height 94
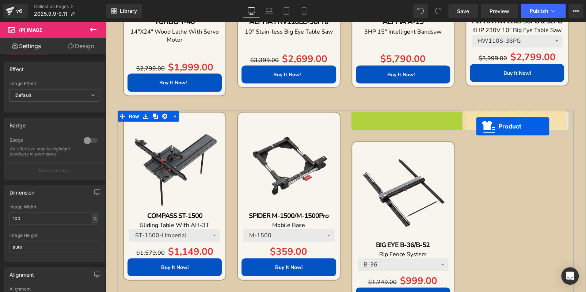
drag, startPoint x: 375, startPoint y: 119, endPoint x: 477, endPoint y: 126, distance: 101.7
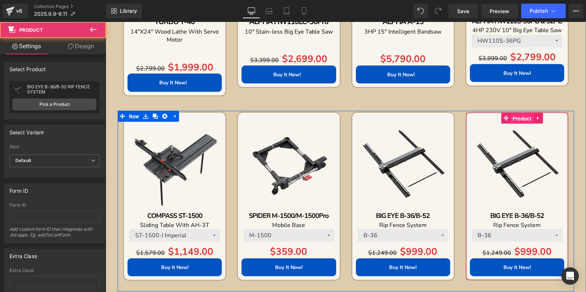
click at [513, 119] on span "Product" at bounding box center [522, 118] width 23 height 11
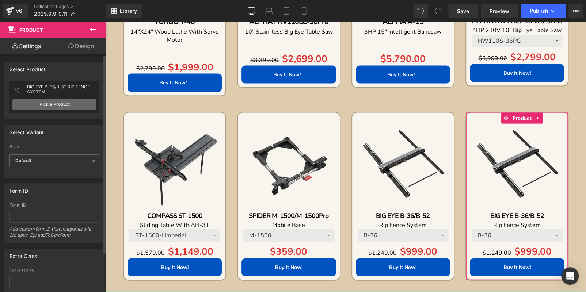
click at [77, 103] on link "Pick a Product" at bounding box center [54, 105] width 84 height 12
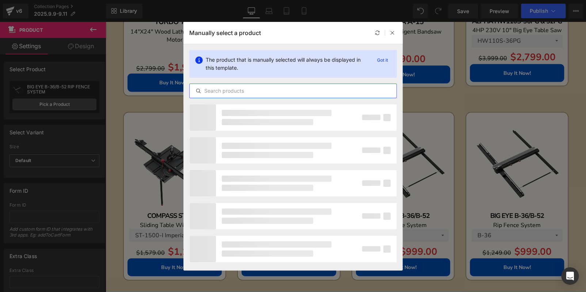
click at [299, 92] on input "text" at bounding box center [293, 91] width 207 height 9
paste input "COMPASS MG-36Pro"
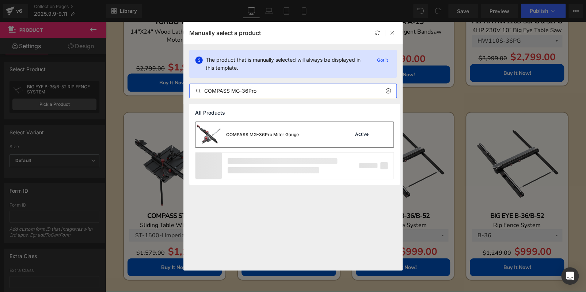
type input "COMPASS MG-36Pro"
click at [310, 129] on div "COMPASS MG-36Pro Miter Gauge Active" at bounding box center [294, 135] width 198 height 26
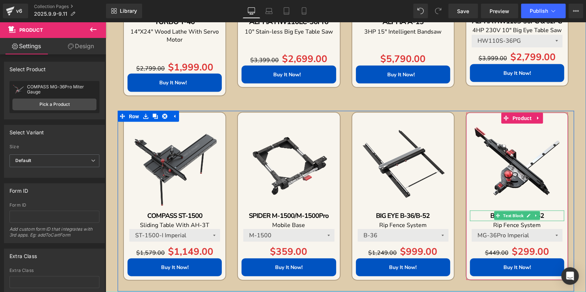
click at [547, 217] on p "BIG EYE B-36/B-52" at bounding box center [517, 215] width 94 height 11
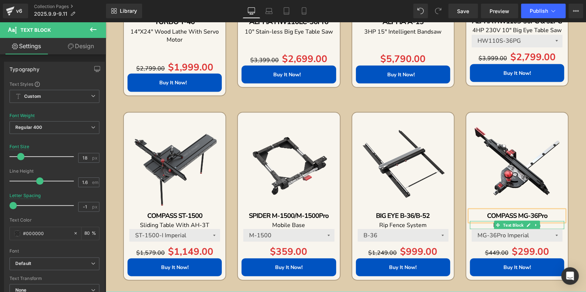
click at [546, 224] on p "Rip Fence System" at bounding box center [517, 225] width 94 height 8
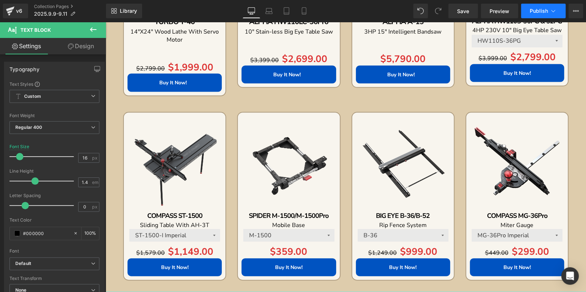
click at [536, 12] on span "Publish" at bounding box center [539, 11] width 18 height 6
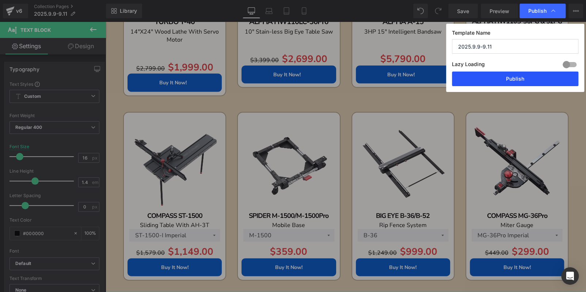
drag, startPoint x: 534, startPoint y: 83, endPoint x: 362, endPoint y: 154, distance: 186.4
click at [534, 83] on button "Publish" at bounding box center [515, 79] width 126 height 15
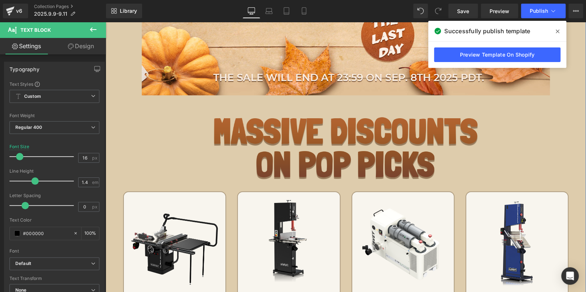
scroll to position [183, 0]
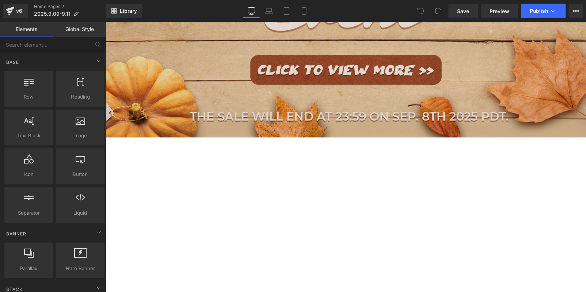
scroll to position [548, 0]
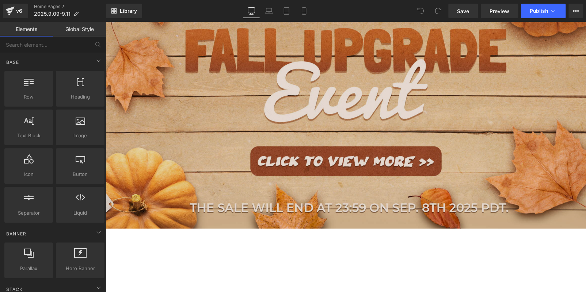
click at [261, 143] on img at bounding box center [346, 87] width 480 height 281
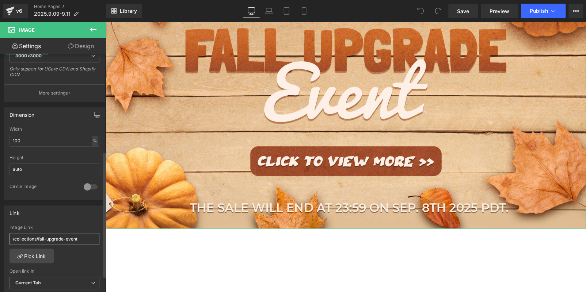
scroll to position [183, 0]
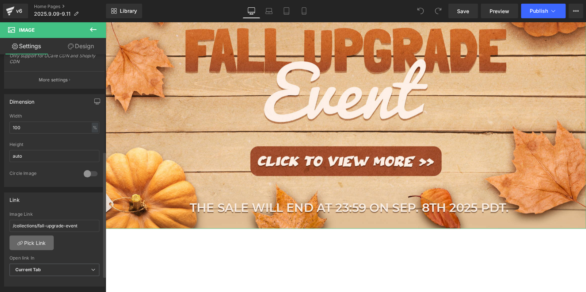
click at [42, 237] on link "Pick Link" at bounding box center [31, 243] width 44 height 15
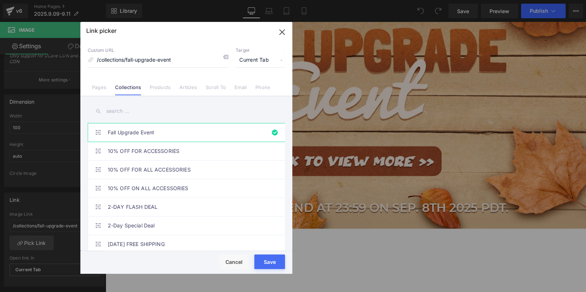
click at [226, 55] on icon at bounding box center [225, 57] width 6 height 6
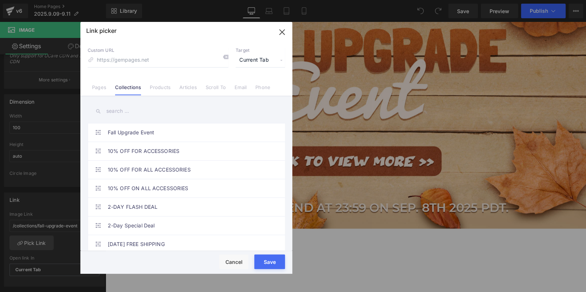
click at [226, 55] on icon at bounding box center [225, 57] width 6 height 6
click at [133, 109] on input "text" at bounding box center [186, 111] width 197 height 16
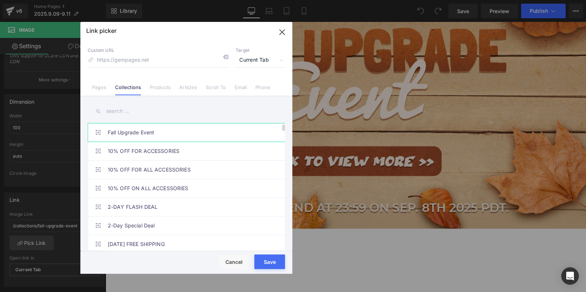
paste input "Lucky Order Super Sale"
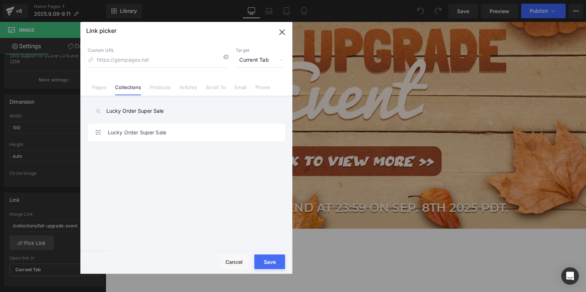
type input "Lucky Order Super Sale"
click at [160, 128] on link "Lucky Order Super Sale" at bounding box center [188, 132] width 161 height 18
type input "/collections/lucky-order-super-sale"
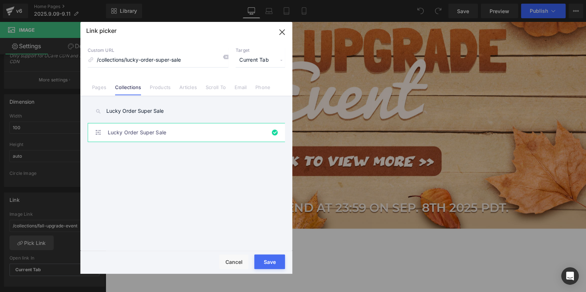
click at [273, 260] on div "Rendering Content" at bounding box center [293, 263] width 45 height 8
click at [273, 259] on button "Save" at bounding box center [269, 262] width 31 height 15
type input "/collections/lucky-order-super-sale"
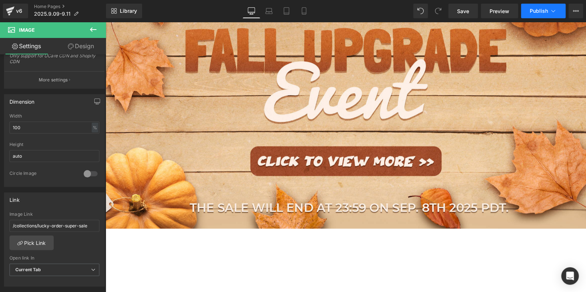
click at [536, 12] on span "Publish" at bounding box center [539, 11] width 18 height 6
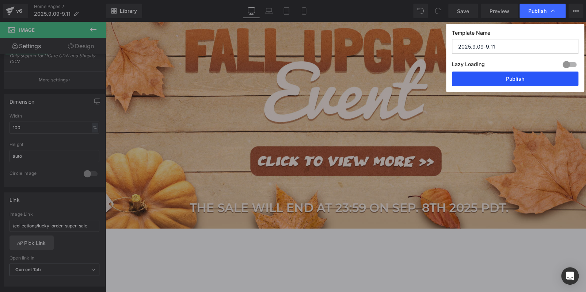
click at [499, 79] on button "Publish" at bounding box center [515, 79] width 126 height 15
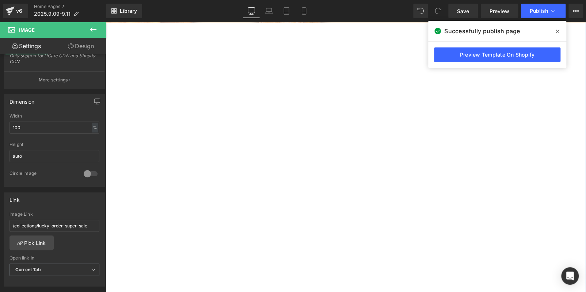
scroll to position [767, 0]
click at [556, 30] on icon at bounding box center [557, 31] width 4 height 6
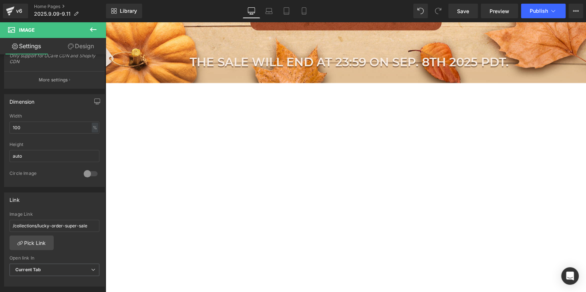
scroll to position [402, 0]
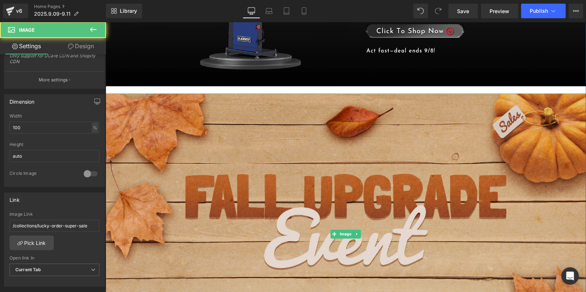
click at [409, 188] on img at bounding box center [346, 233] width 480 height 281
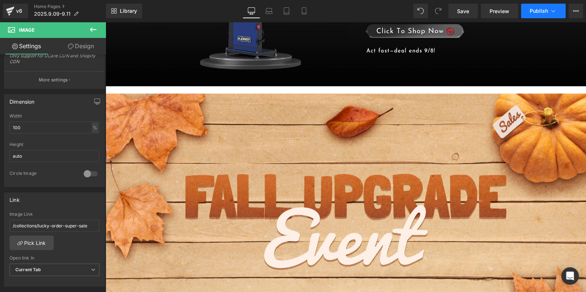
click at [539, 11] on span "Publish" at bounding box center [539, 11] width 18 height 6
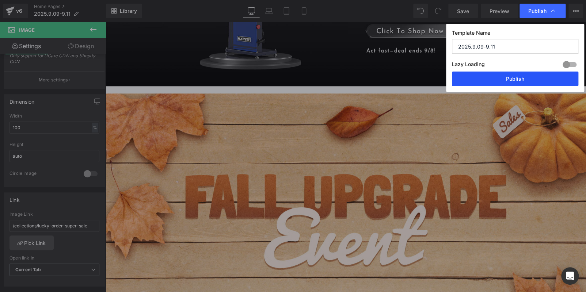
click at [489, 81] on button "Publish" at bounding box center [515, 79] width 126 height 15
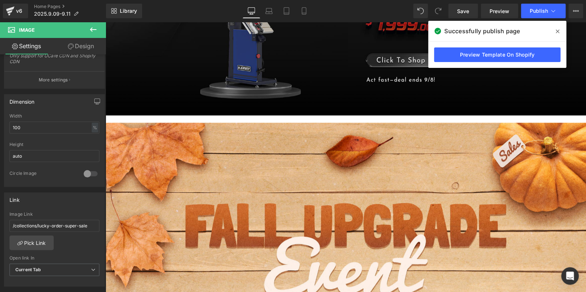
scroll to position [292, 0]
